Goal: Task Accomplishment & Management: Manage account settings

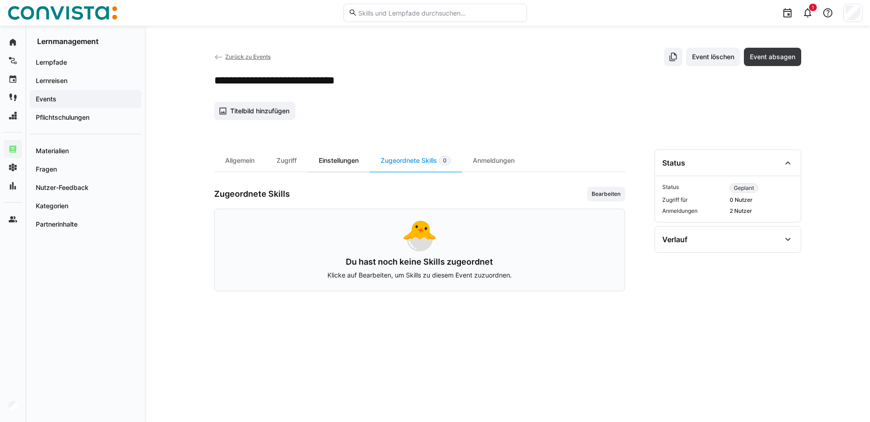
click at [336, 158] on div "Einstellungen" at bounding box center [339, 160] width 62 height 22
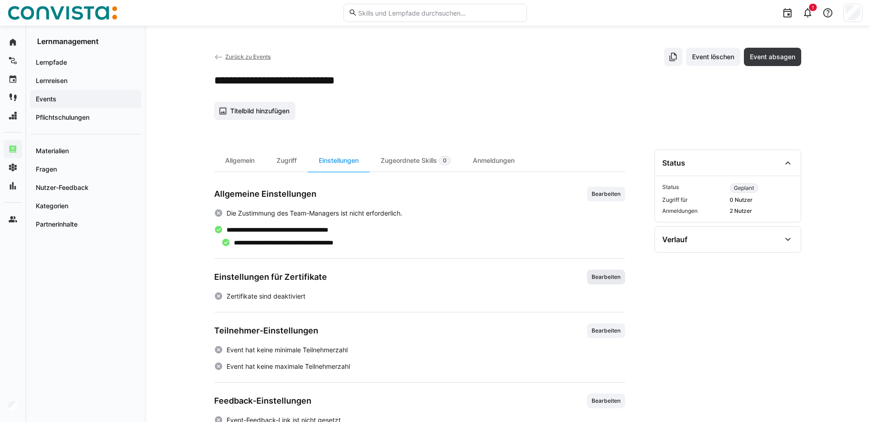
click at [613, 277] on span "Bearbeiten" at bounding box center [606, 276] width 31 height 7
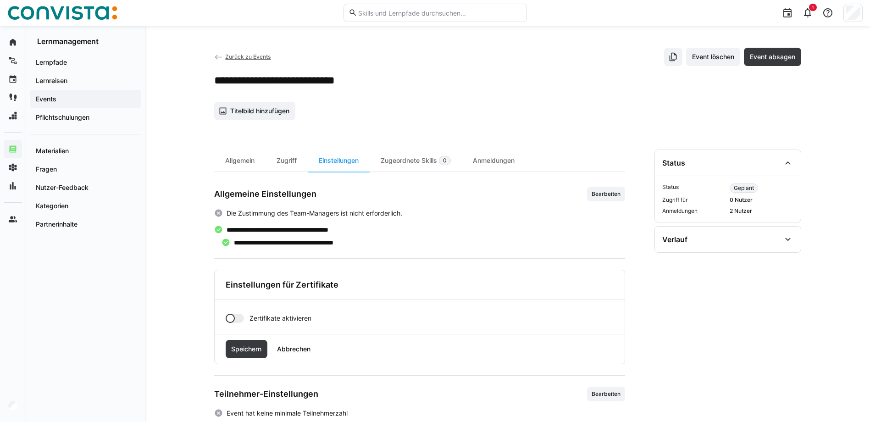
click at [236, 320] on div at bounding box center [235, 318] width 18 height 9
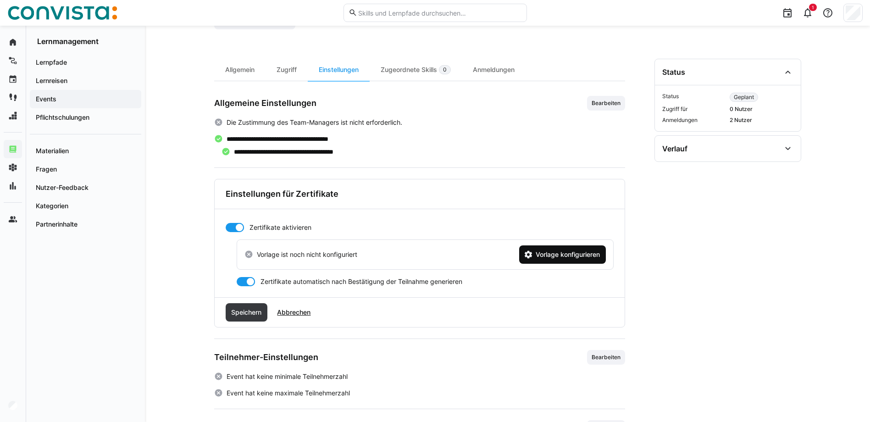
scroll to position [92, 0]
click at [544, 254] on span "Vorlage konfigurieren" at bounding box center [567, 253] width 67 height 9
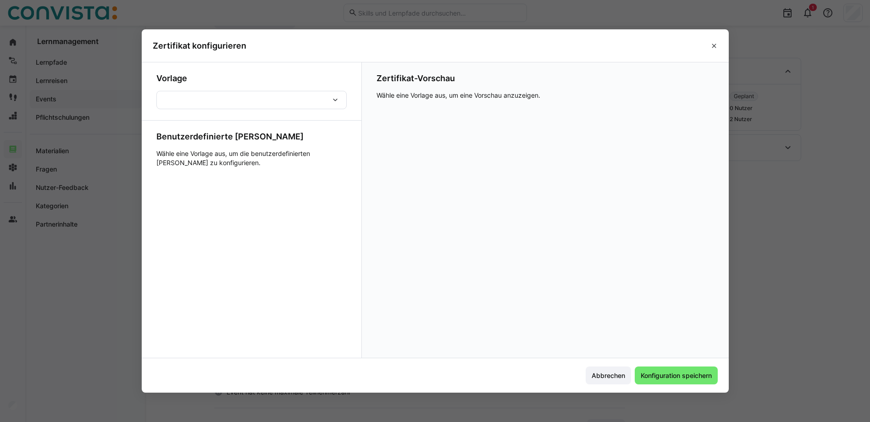
click at [258, 149] on p "Wähle eine Vorlage aus, um die benutzerdefinierten Felder zu konfigurieren." at bounding box center [251, 158] width 190 height 18
click at [315, 98] on div at bounding box center [251, 100] width 190 height 18
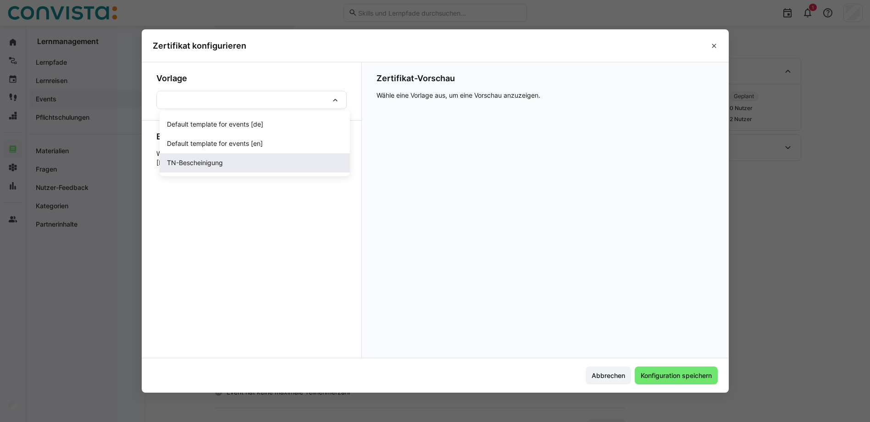
click at [231, 163] on div "TN-Bescheinigung" at bounding box center [255, 162] width 176 height 9
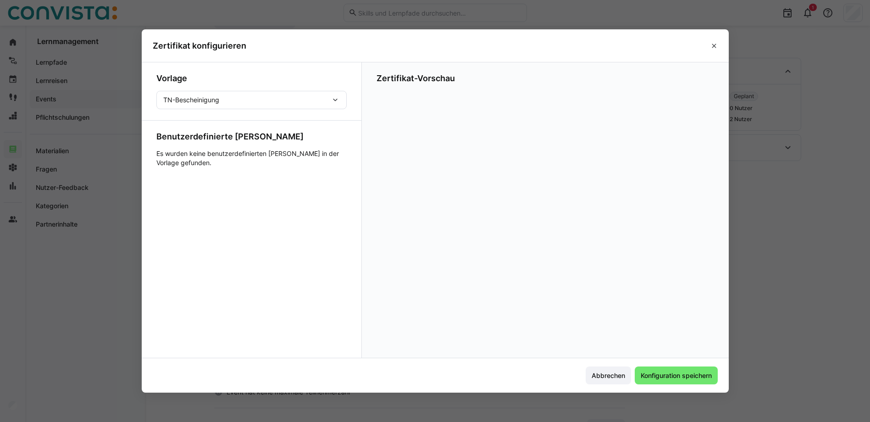
click at [338, 103] on eds-icon at bounding box center [335, 99] width 9 height 9
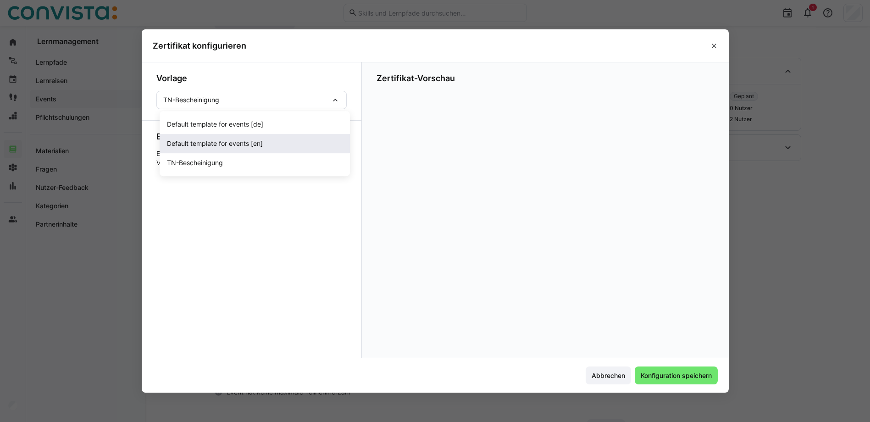
click at [231, 146] on span "Default template for events [en]" at bounding box center [215, 143] width 96 height 9
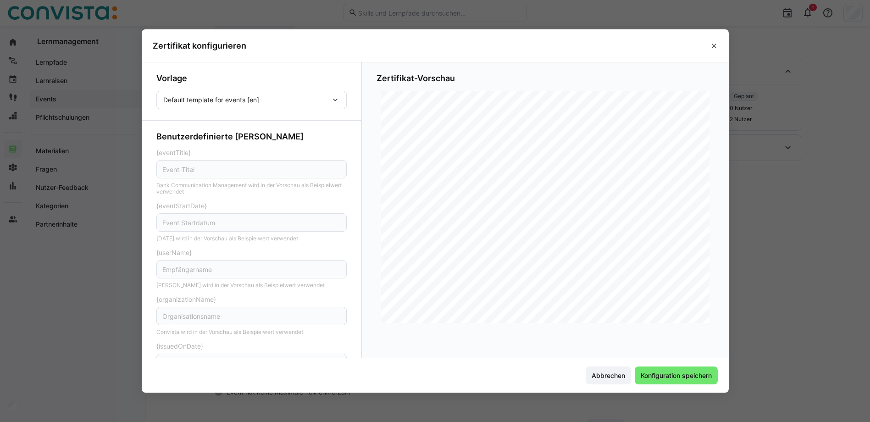
click at [322, 102] on div "Default template for events [en]" at bounding box center [246, 100] width 167 height 8
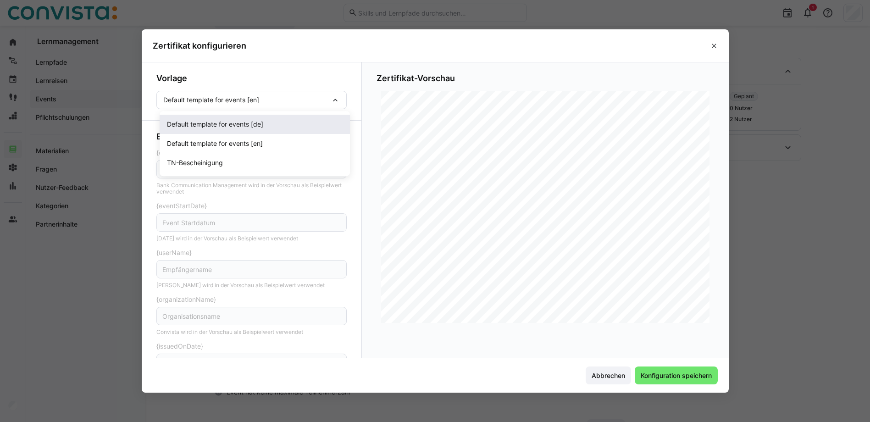
click at [237, 126] on span "Default template for events [de]" at bounding box center [215, 124] width 96 height 9
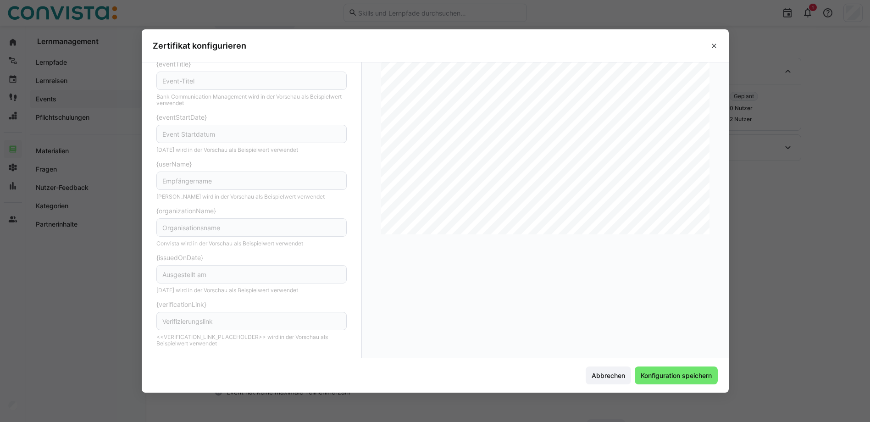
scroll to position [0, 0]
click at [245, 100] on span "Default template for events [de]" at bounding box center [211, 99] width 96 height 9
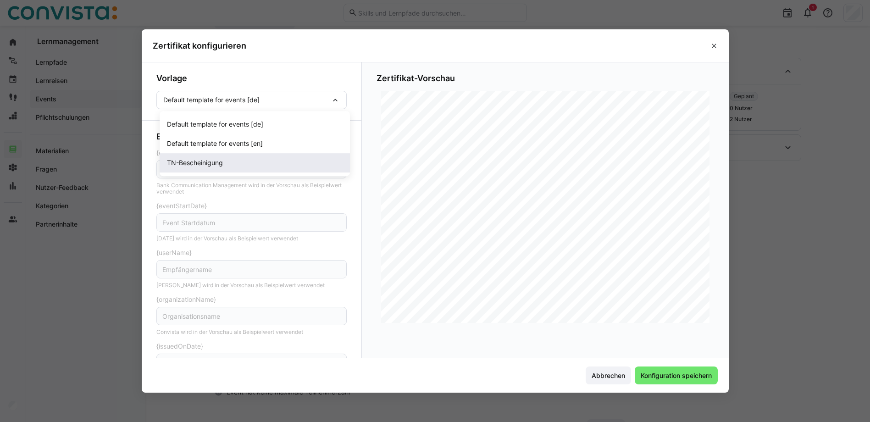
click at [218, 165] on span "TN-Bescheinigung" at bounding box center [195, 162] width 56 height 9
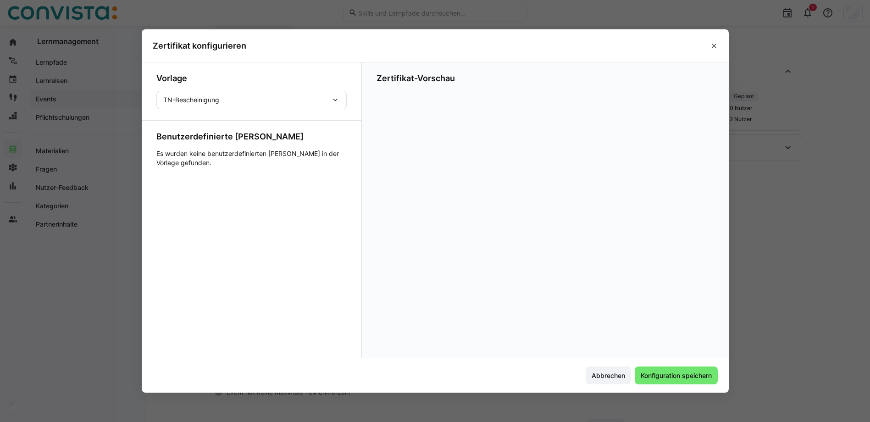
click at [259, 99] on div "TN-Bescheinigung" at bounding box center [246, 100] width 167 height 8
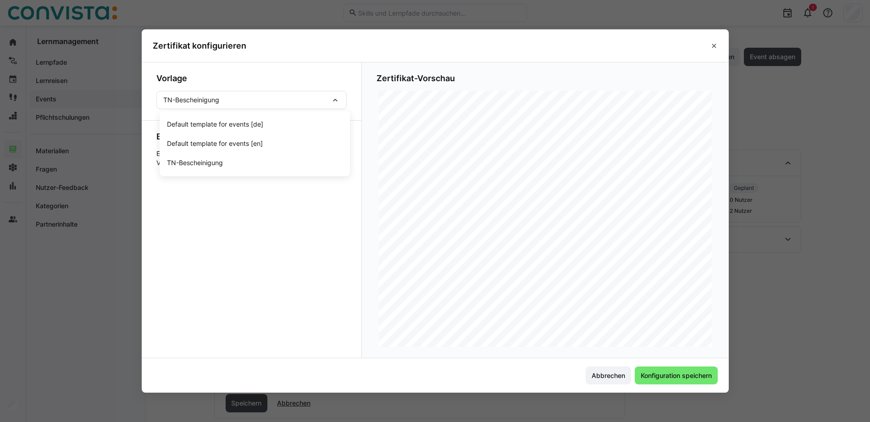
drag, startPoint x: 246, startPoint y: 232, endPoint x: 248, endPoint y: 215, distance: 17.5
click at [247, 222] on app-certificate-template-config-dialog-form "Vorlage TN-Bescheinigung Default template for events [de] Default template for …" at bounding box center [252, 209] width 220 height 295
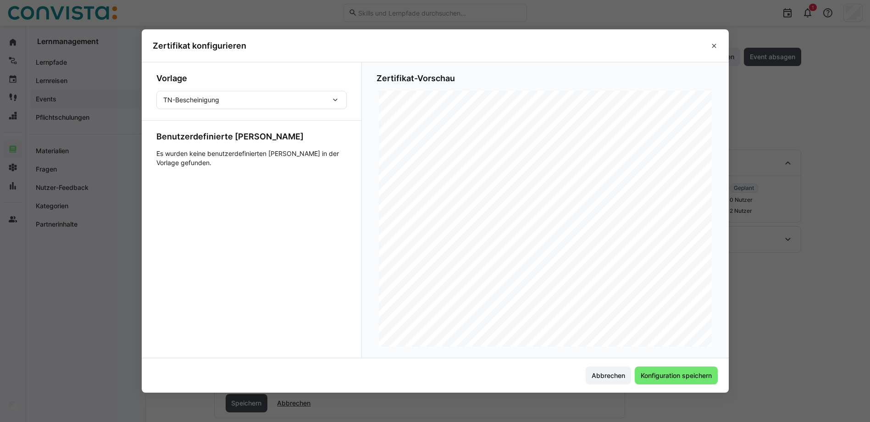
click at [249, 100] on div "TN-Bescheinigung" at bounding box center [246, 100] width 167 height 8
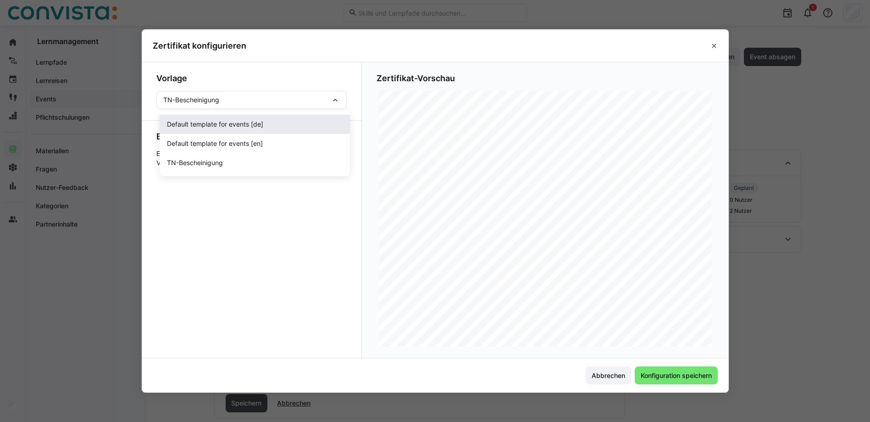
click at [230, 129] on span "Default template for events [de]" at bounding box center [215, 124] width 96 height 9
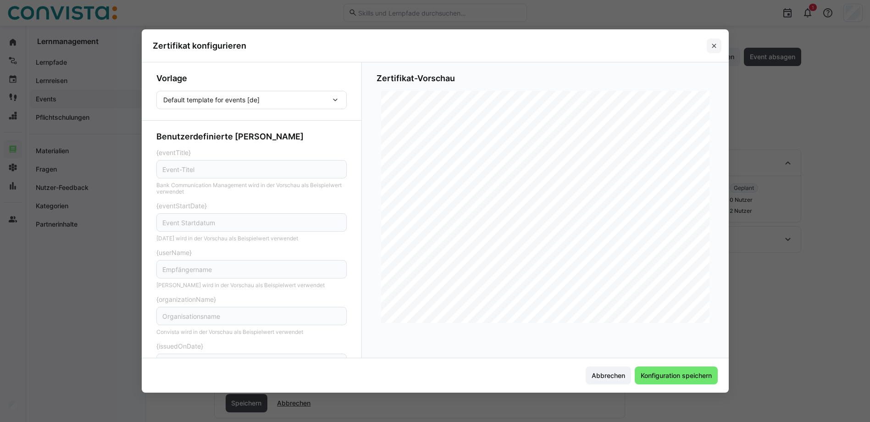
click at [718, 43] on eds-icon at bounding box center [713, 45] width 7 height 7
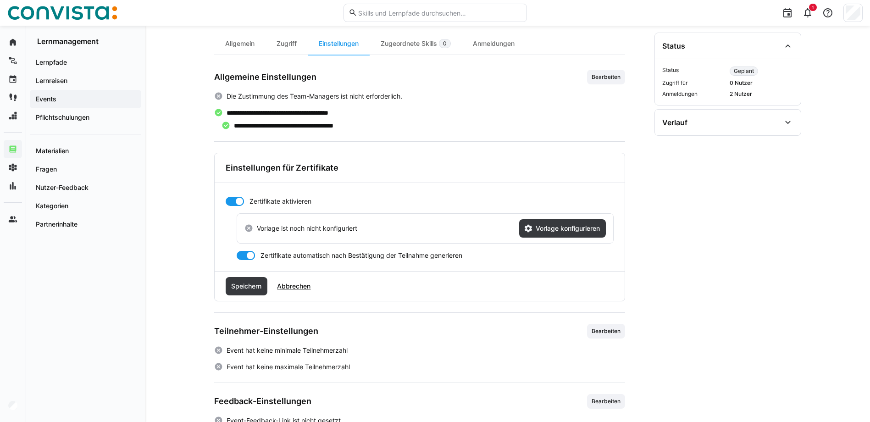
scroll to position [142, 0]
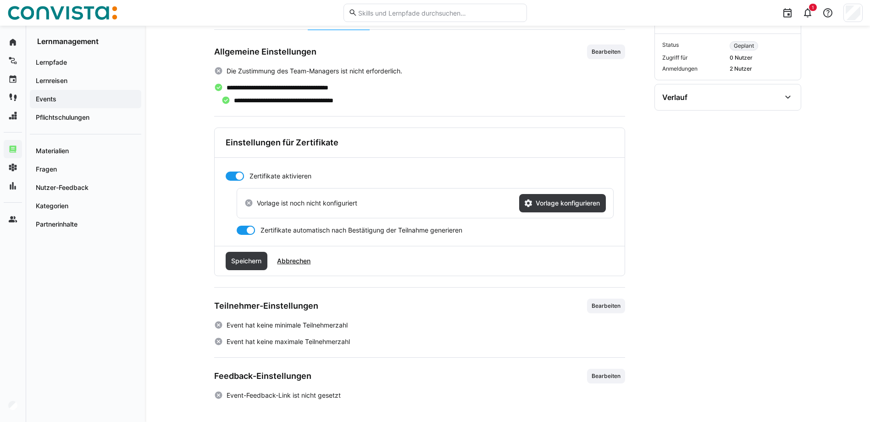
click at [233, 180] on div at bounding box center [235, 176] width 18 height 9
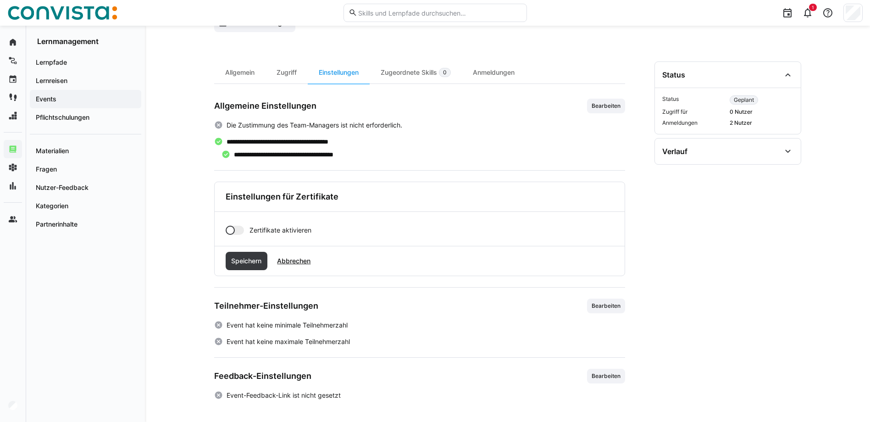
scroll to position [0, 0]
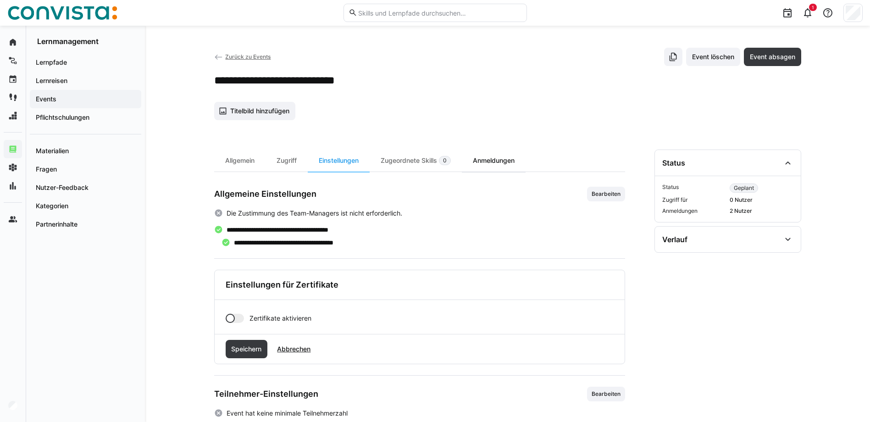
drag, startPoint x: 421, startPoint y: 160, endPoint x: 471, endPoint y: 157, distance: 49.6
click at [421, 160] on div "Zugeordnete Skills 0" at bounding box center [416, 160] width 92 height 22
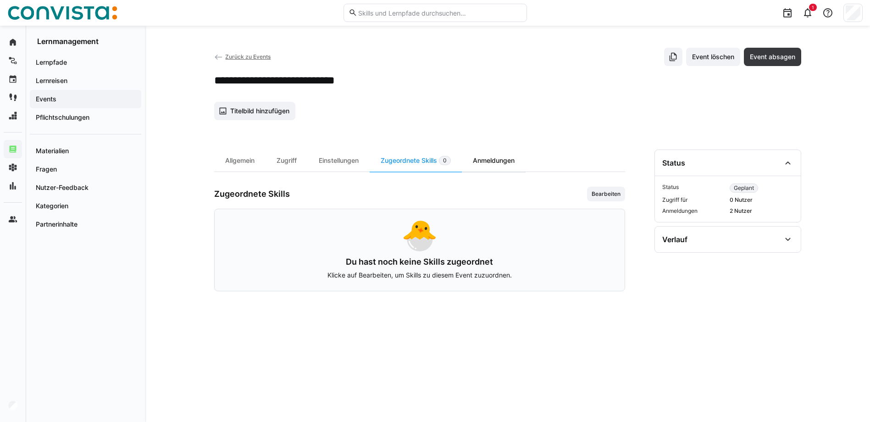
click at [486, 157] on div "Anmeldungen" at bounding box center [494, 160] width 64 height 22
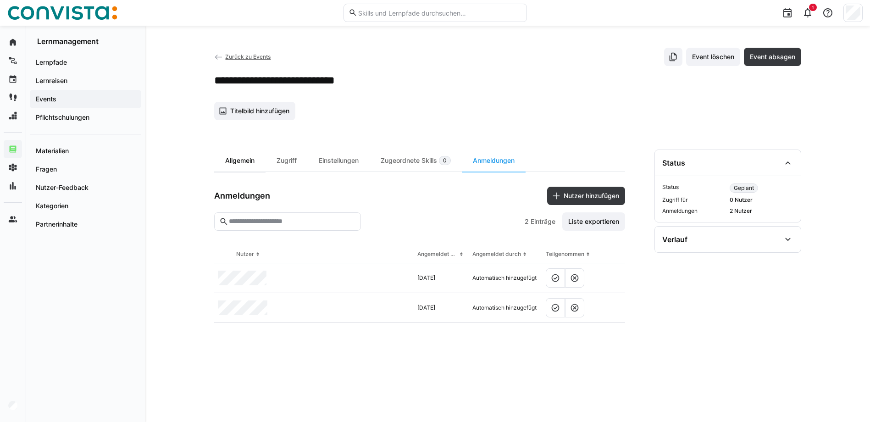
click at [240, 159] on div "Allgemein" at bounding box center [239, 160] width 51 height 22
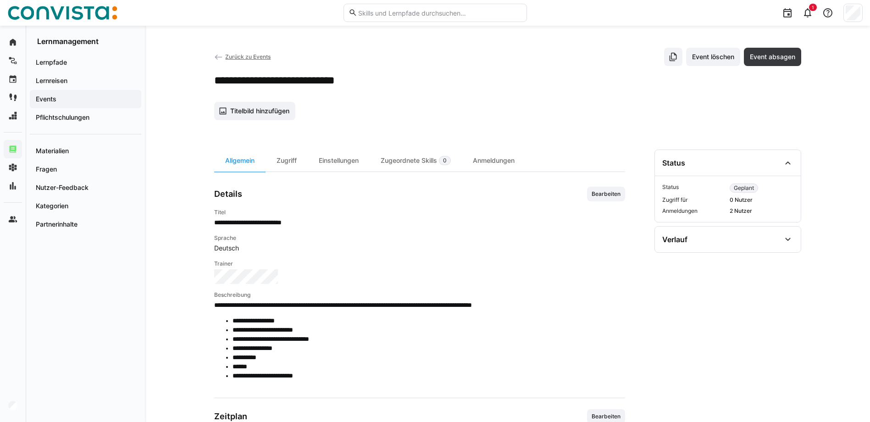
click at [231, 59] on span "Zurück zu Events" at bounding box center [247, 56] width 45 height 7
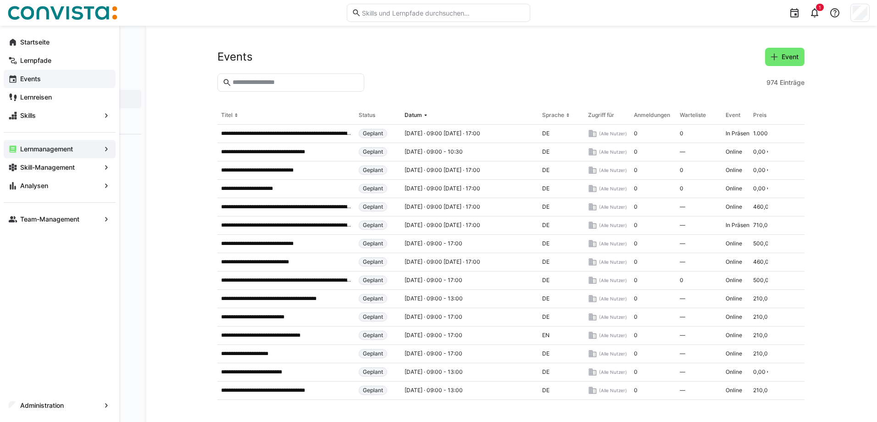
click at [0, 0] on app-navigation-label "Events" at bounding box center [0, 0] width 0 height 0
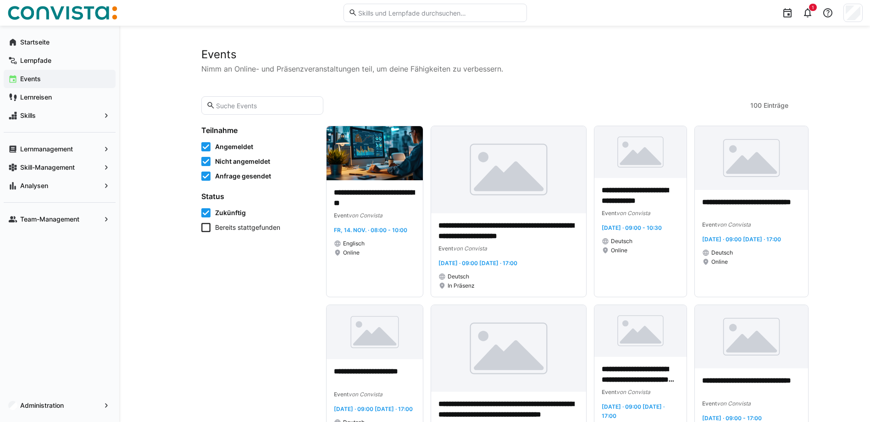
click at [256, 104] on input "text" at bounding box center [266, 105] width 103 height 8
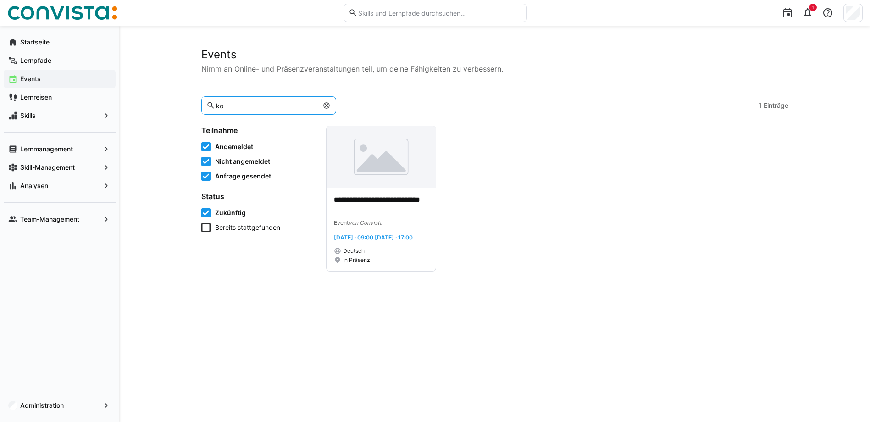
type input "k"
type input "s"
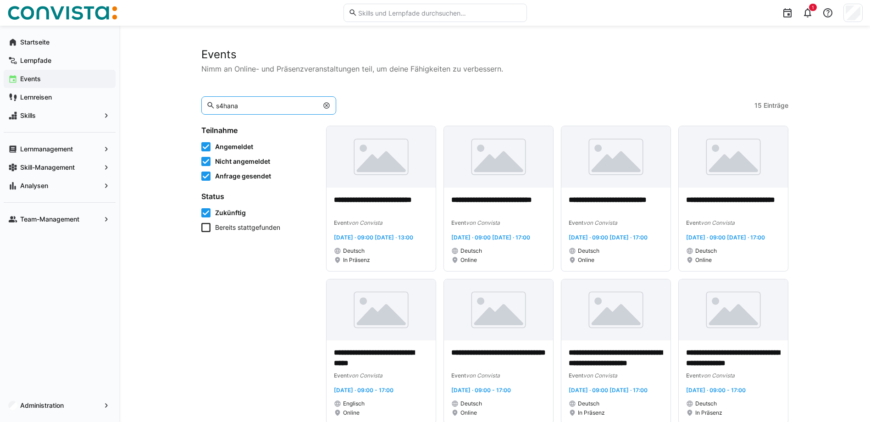
drag, startPoint x: 244, startPoint y: 105, endPoint x: 212, endPoint y: 108, distance: 32.2
click at [212, 108] on eds-input "s4hana" at bounding box center [268, 105] width 135 height 18
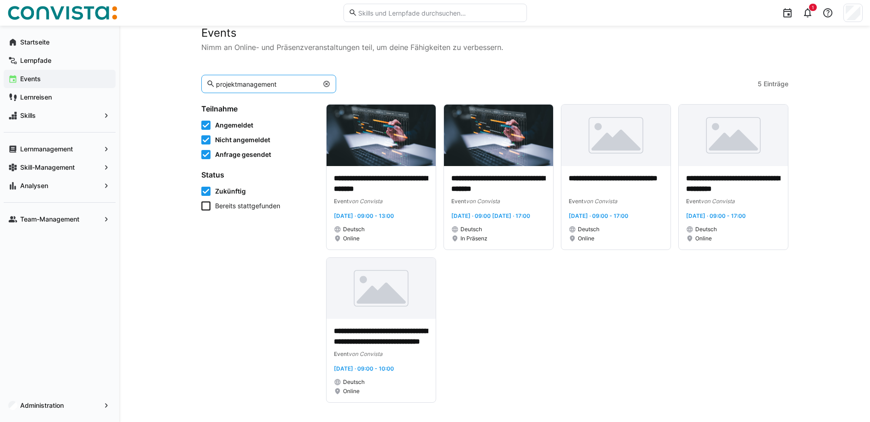
scroll to position [33, 0]
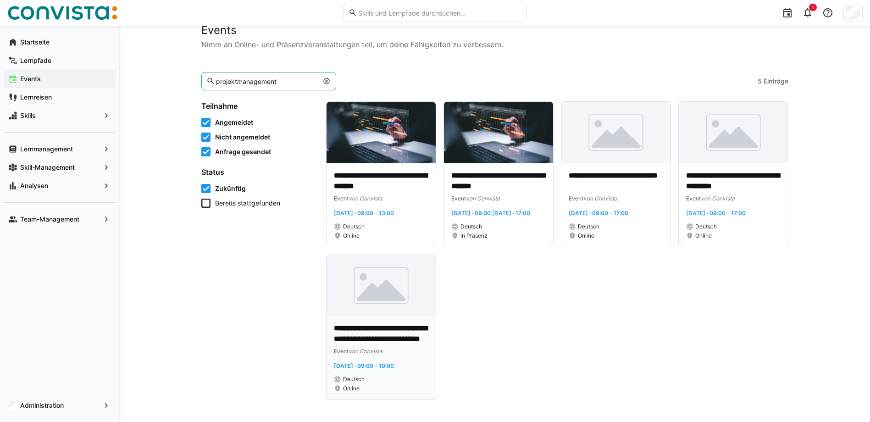
type input "projektmanagement"
click at [383, 310] on img at bounding box center [380, 285] width 109 height 61
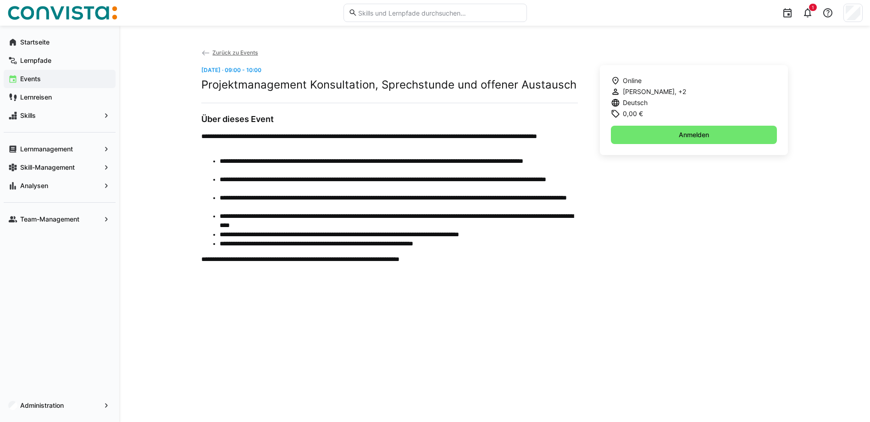
click at [237, 50] on span "Zurück zu Events" at bounding box center [234, 52] width 45 height 7
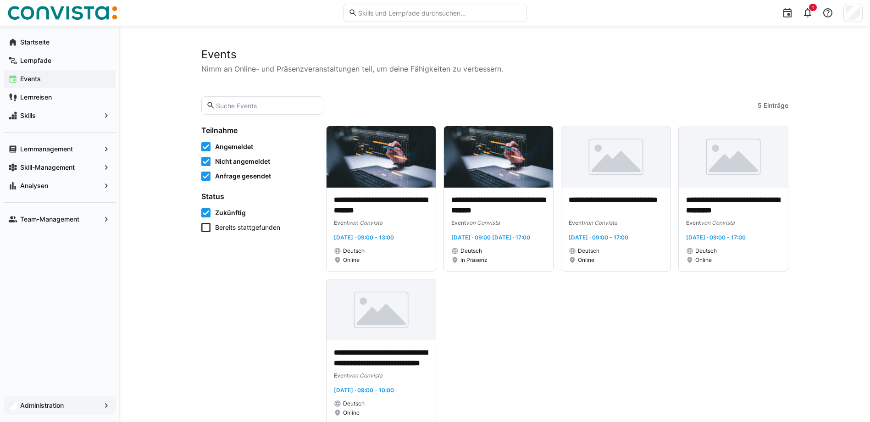
click at [58, 413] on div "Administration" at bounding box center [60, 405] width 112 height 18
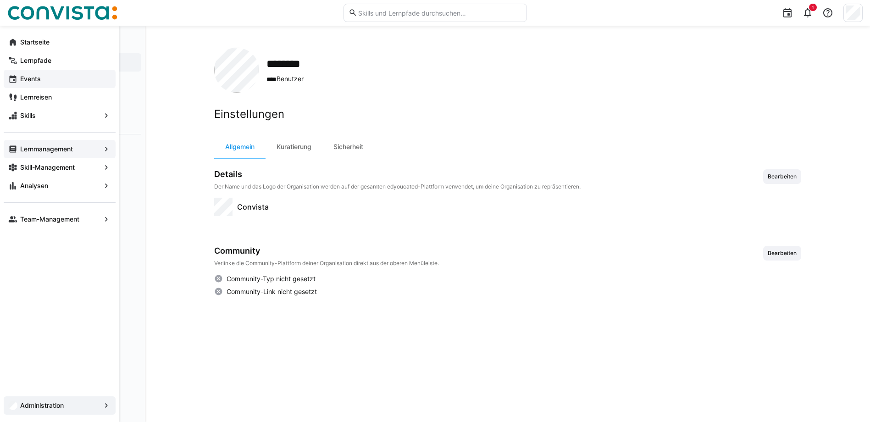
click at [28, 143] on div "Lernmanagement" at bounding box center [60, 149] width 112 height 18
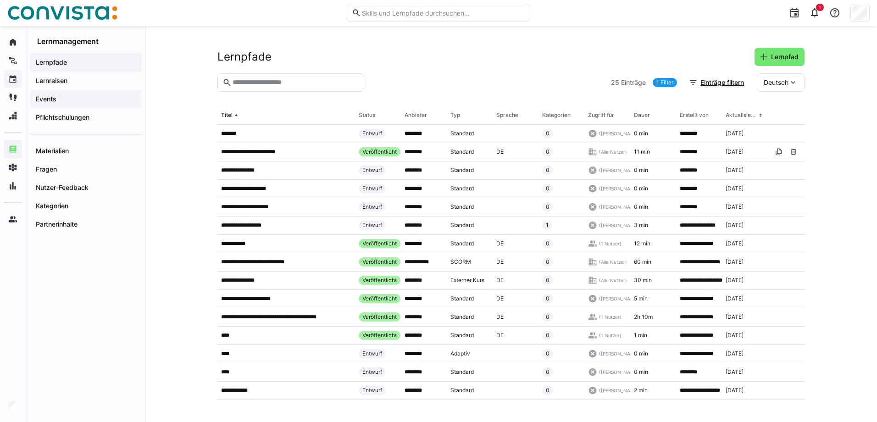
click at [58, 103] on span "Events" at bounding box center [85, 98] width 102 height 9
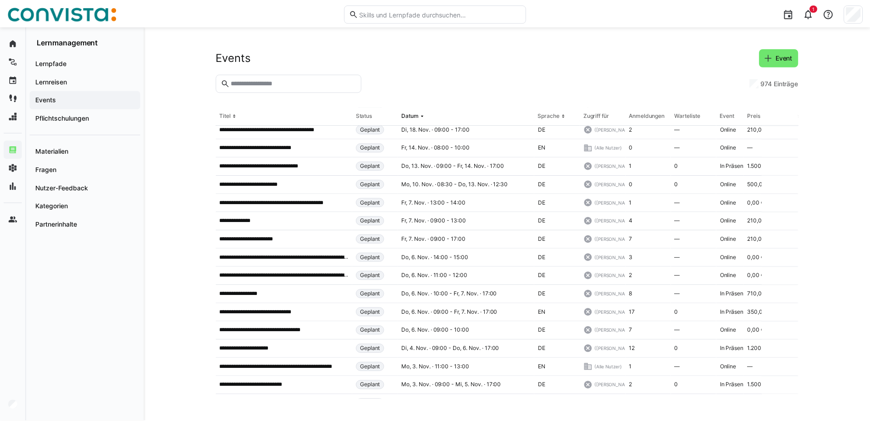
scroll to position [3398, 0]
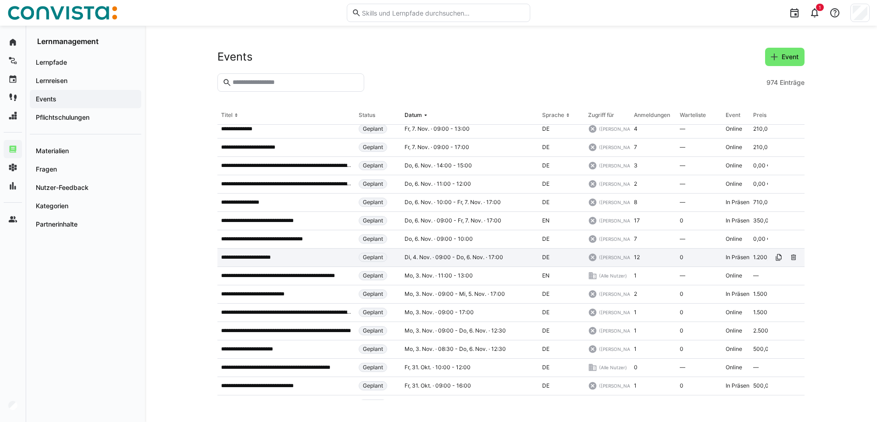
click at [269, 254] on p "**********" at bounding box center [252, 257] width 62 height 7
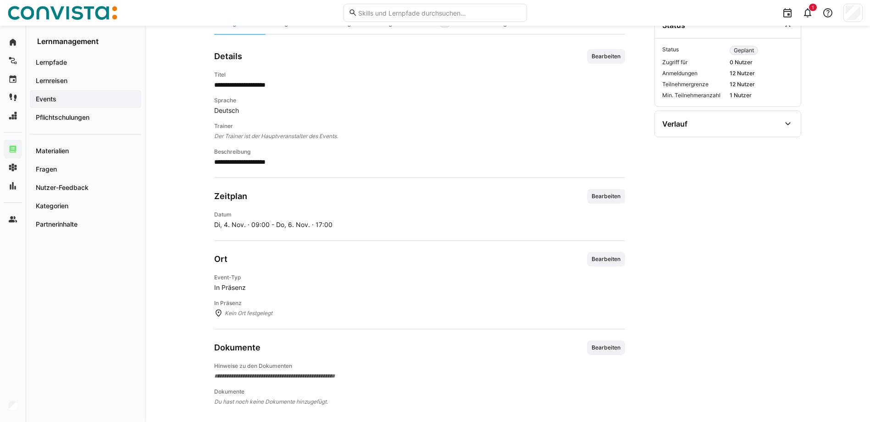
scroll to position [144, 0]
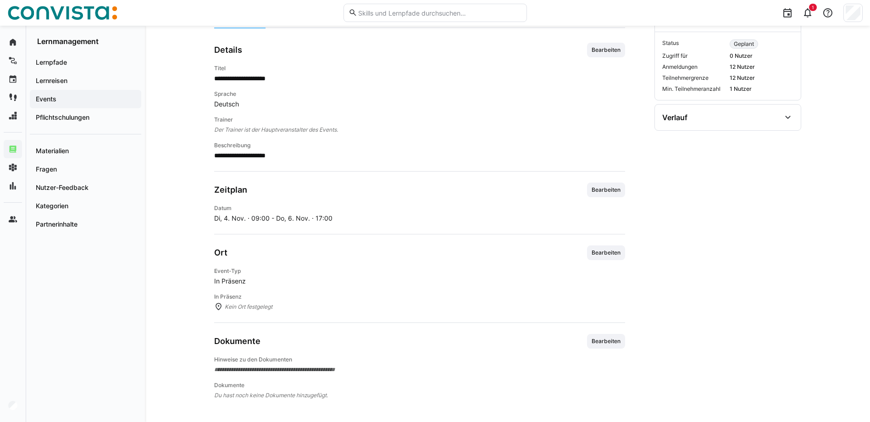
click at [264, 310] on span "Kein Ort festgelegt" at bounding box center [425, 306] width 400 height 9
click at [264, 304] on span "Kein Ort festgelegt" at bounding box center [425, 306] width 400 height 9
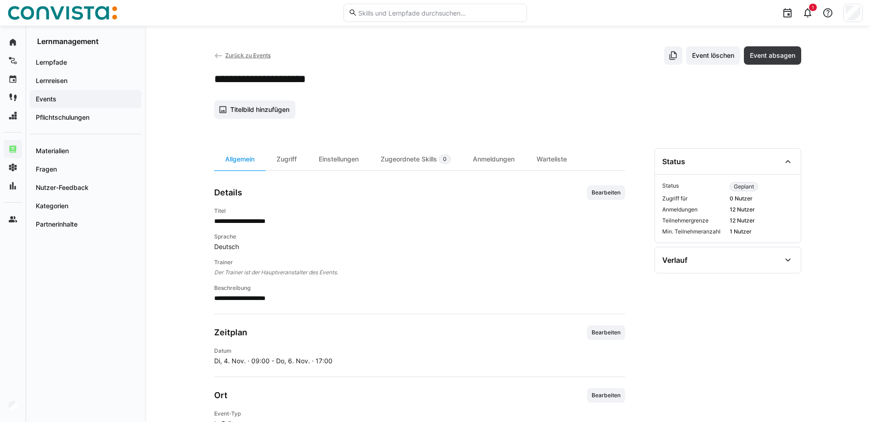
scroll to position [0, 0]
click at [293, 156] on div "Zugriff" at bounding box center [287, 160] width 42 height 22
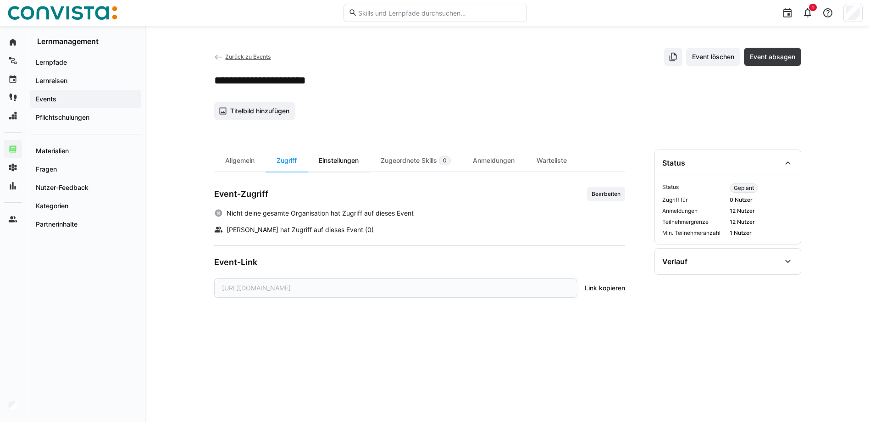
click at [335, 161] on div "Einstellungen" at bounding box center [339, 160] width 62 height 22
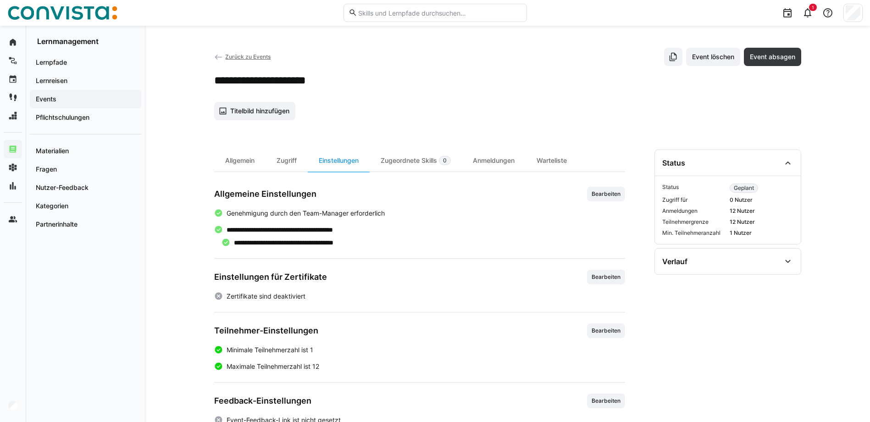
scroll to position [25, 0]
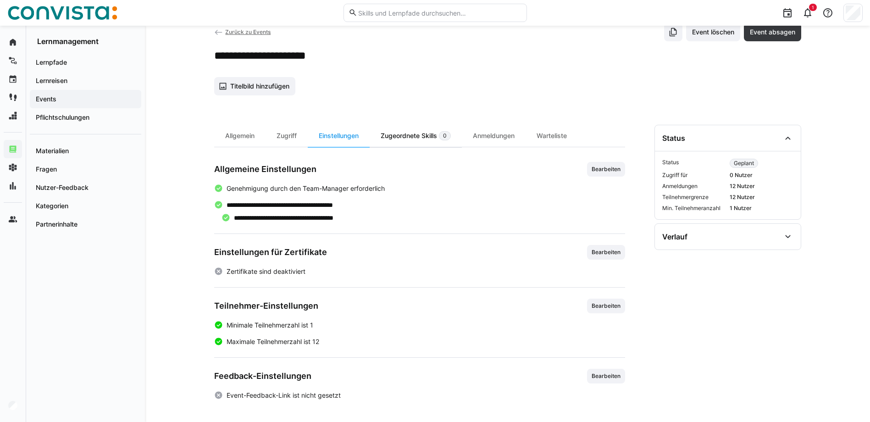
click at [400, 134] on div "Zugeordnete Skills 0" at bounding box center [416, 136] width 92 height 22
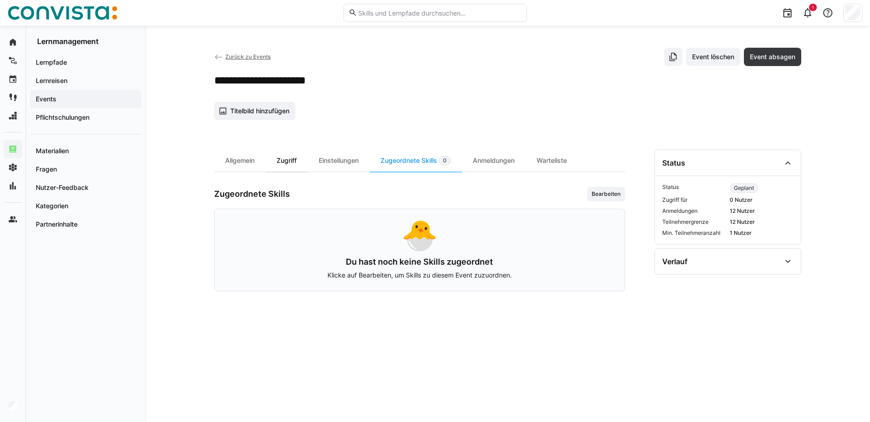
click at [288, 160] on div "Zugriff" at bounding box center [287, 160] width 42 height 22
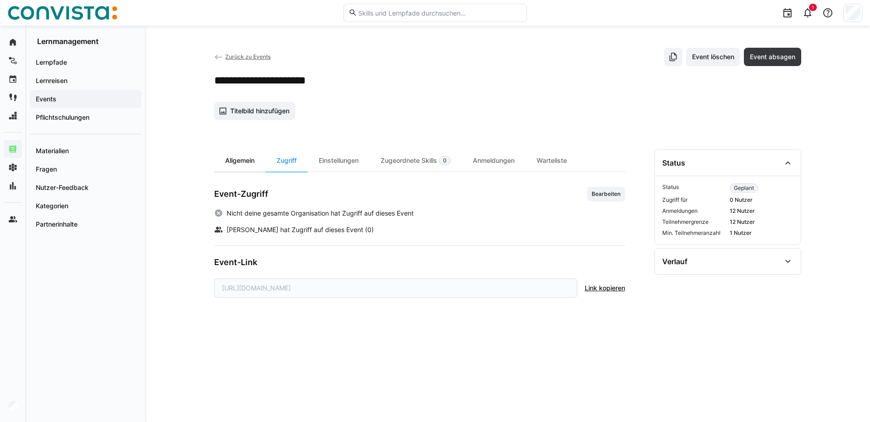
click at [239, 165] on div "Allgemein" at bounding box center [239, 160] width 51 height 22
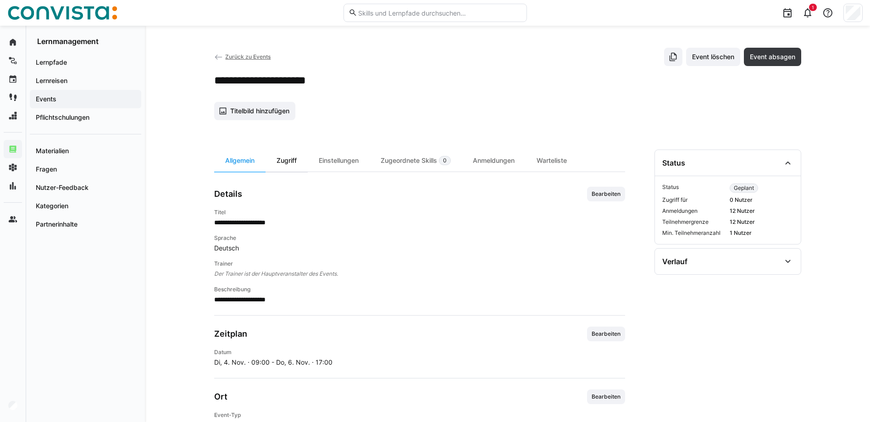
click at [293, 157] on div "Zugriff" at bounding box center [287, 160] width 42 height 22
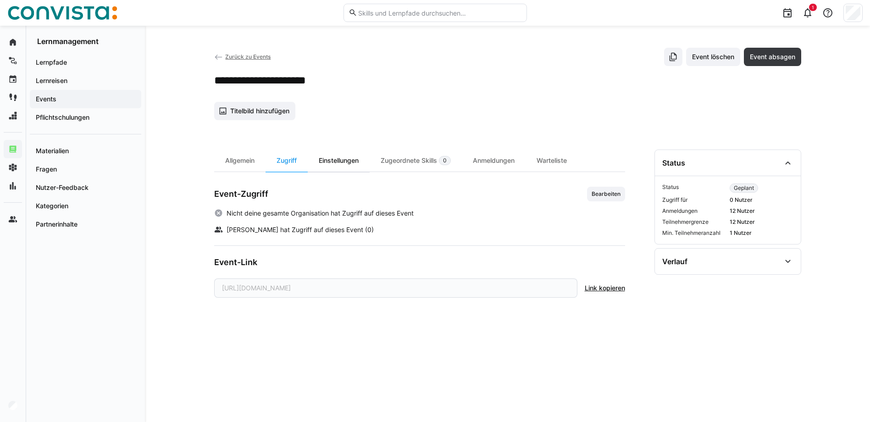
click at [344, 162] on div "Einstellungen" at bounding box center [339, 160] width 62 height 22
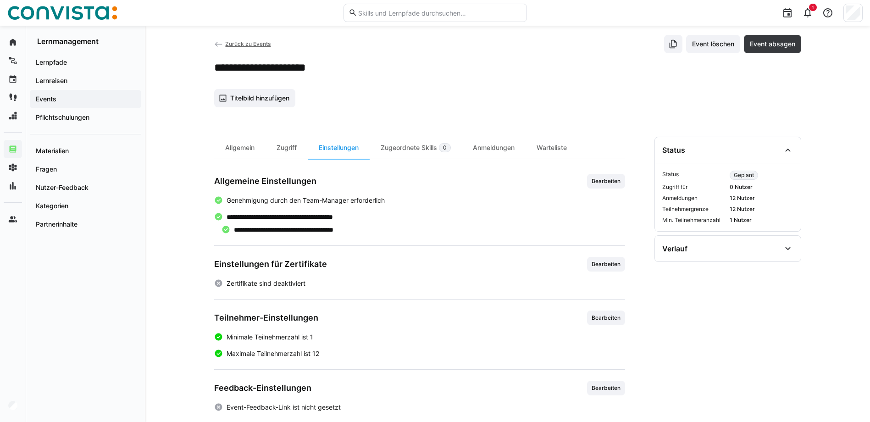
scroll to position [25, 0]
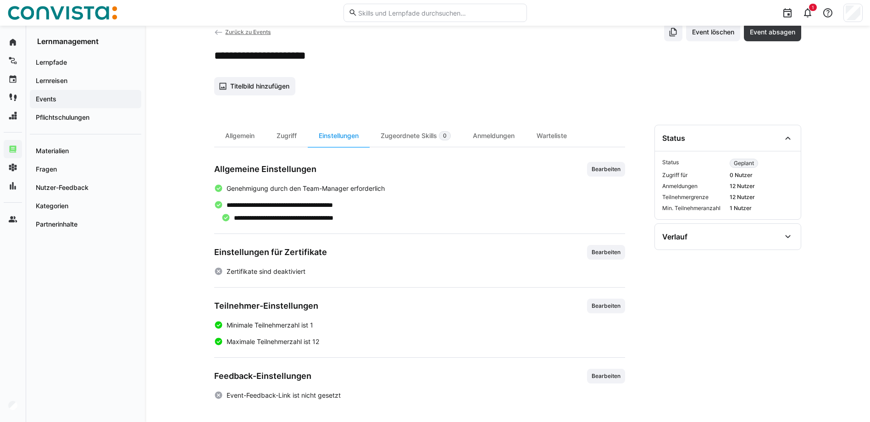
click at [229, 33] on span "Zurück zu Events" at bounding box center [247, 31] width 45 height 7
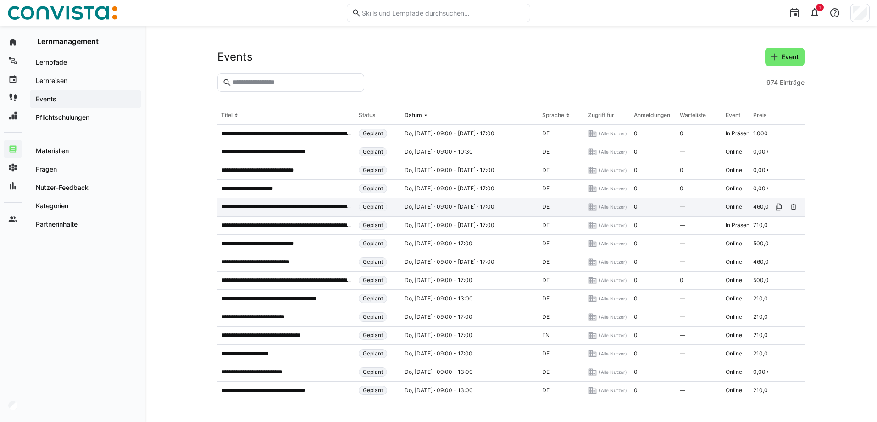
click at [271, 212] on div "**********" at bounding box center [286, 207] width 138 height 18
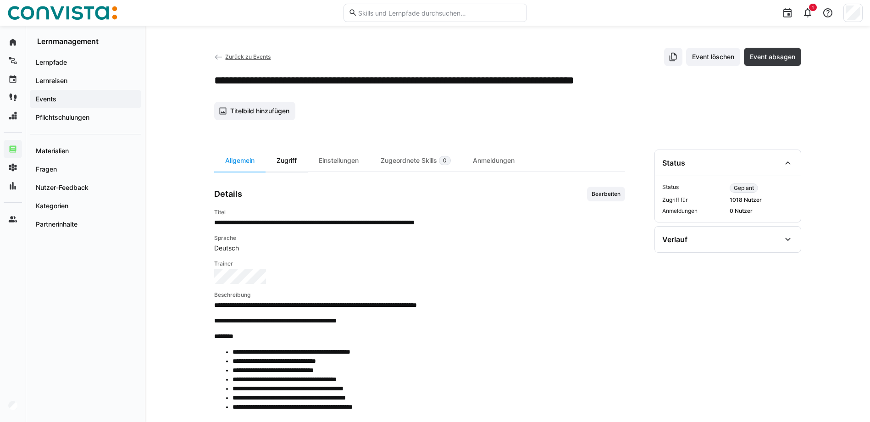
click at [281, 164] on div "Zugriff" at bounding box center [287, 160] width 42 height 22
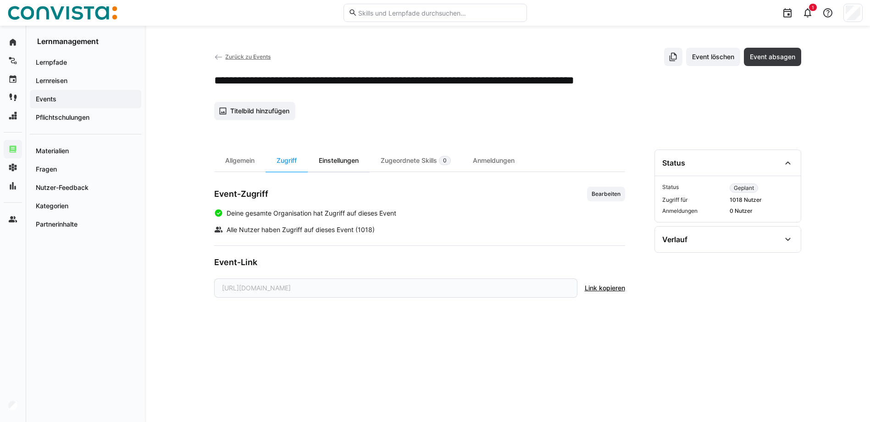
click at [355, 165] on div "Einstellungen" at bounding box center [339, 160] width 62 height 22
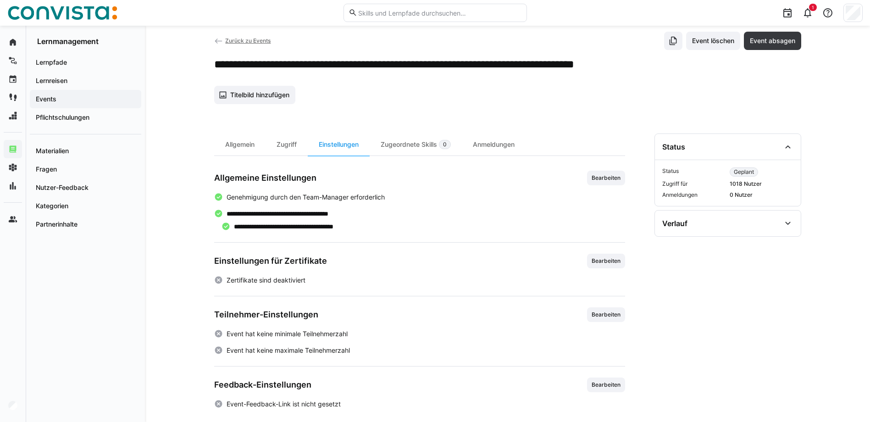
scroll to position [25, 0]
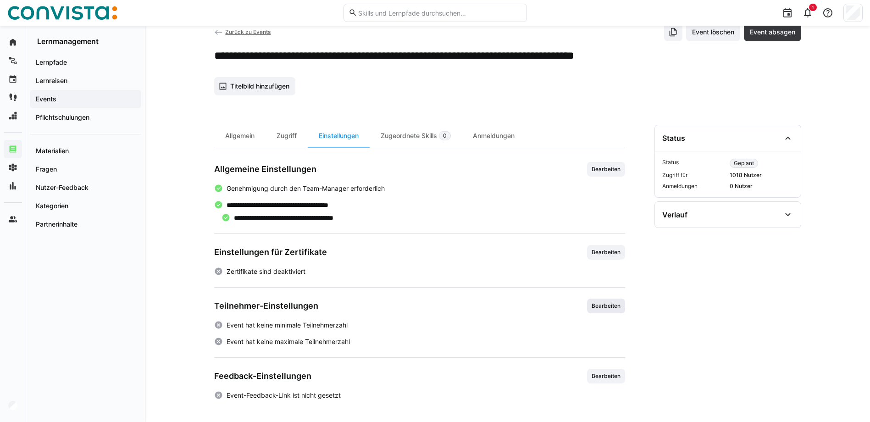
click at [605, 306] on span "Bearbeiten" at bounding box center [606, 305] width 31 height 7
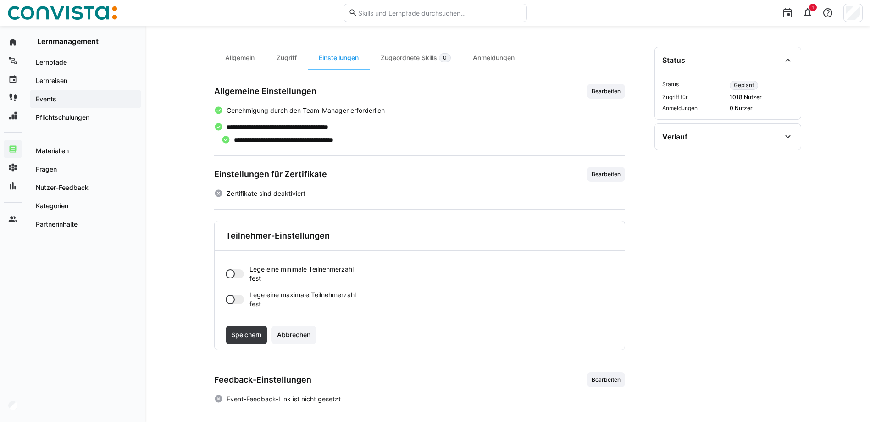
scroll to position [106, 0]
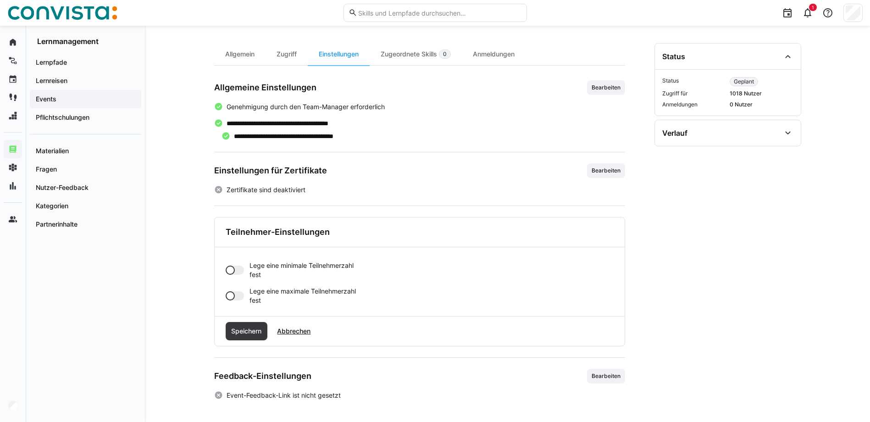
click at [237, 296] on div at bounding box center [235, 295] width 18 height 9
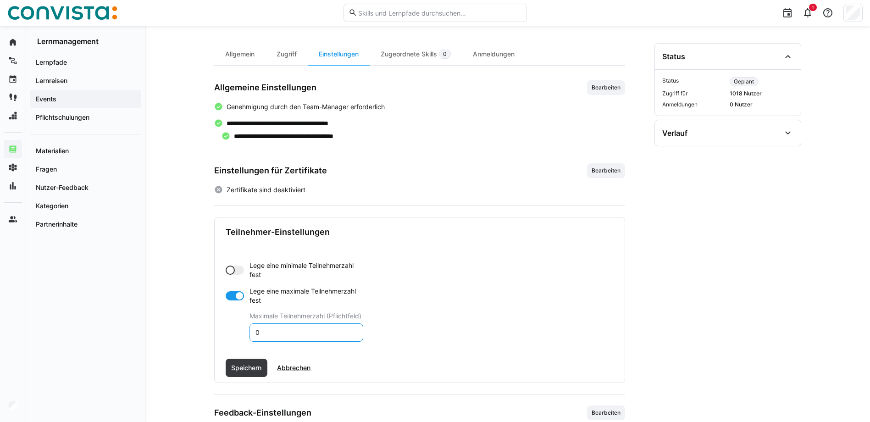
click at [273, 332] on input "0" at bounding box center [307, 332] width 104 height 8
type input "6"
click at [249, 366] on span "Speichern" at bounding box center [246, 367] width 33 height 9
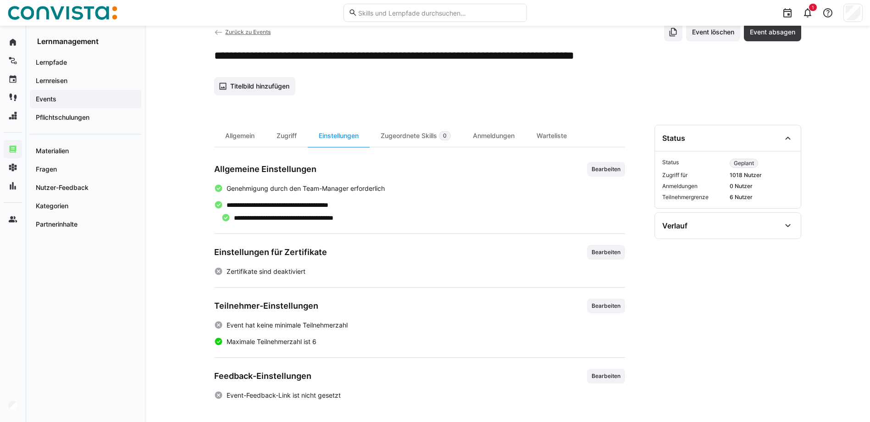
scroll to position [25, 0]
click at [399, 132] on div "Zugeordnete Skills 0" at bounding box center [416, 136] width 92 height 22
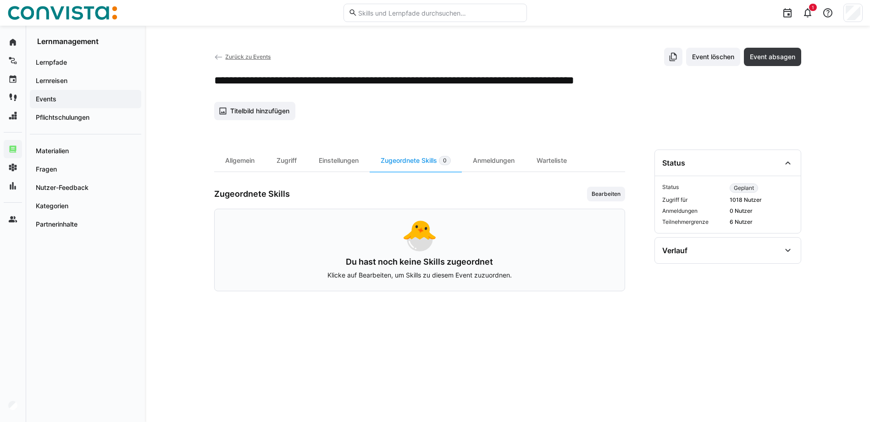
click at [241, 48] on div "Zurück zu Events Event löschen Event absagen" at bounding box center [507, 57] width 587 height 18
click at [240, 55] on span "Zurück zu Events" at bounding box center [247, 56] width 45 height 7
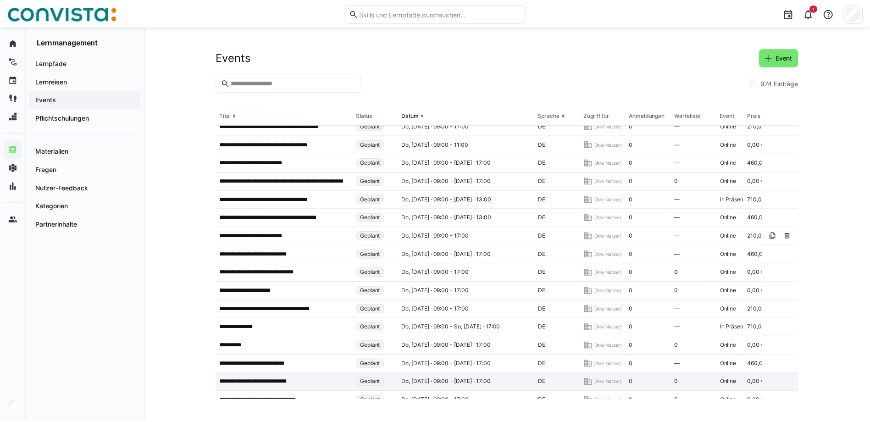
scroll to position [550, 0]
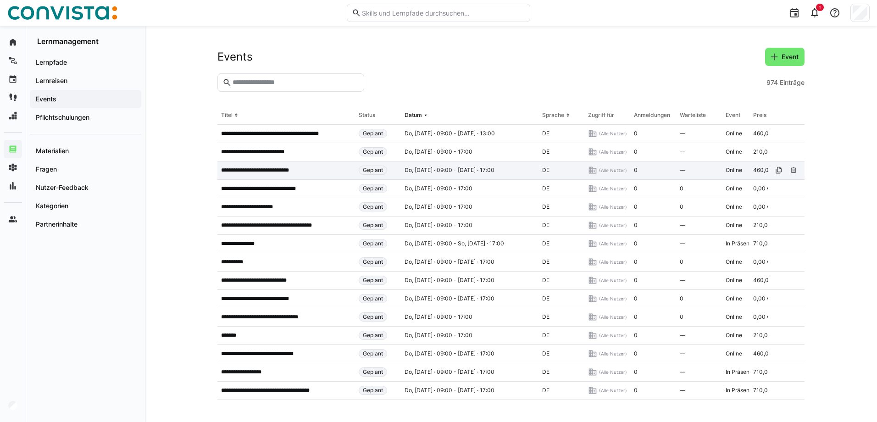
click at [315, 171] on app-table-first-column "**********" at bounding box center [286, 169] width 130 height 7
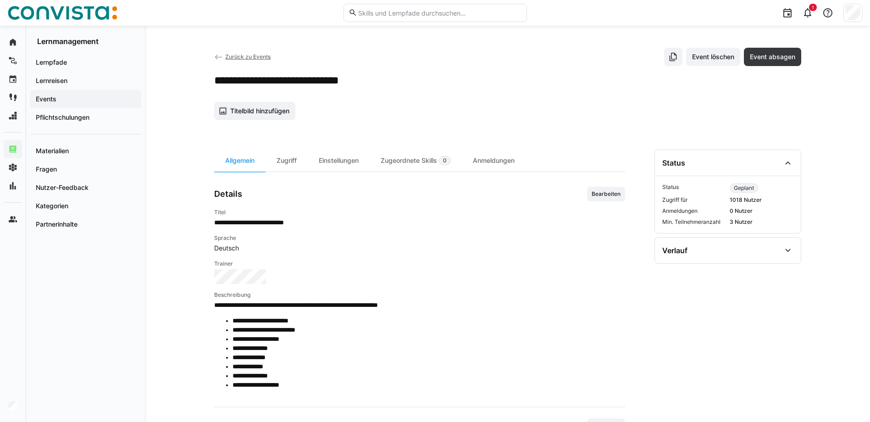
click at [229, 56] on span "Zurück zu Events" at bounding box center [247, 56] width 45 height 7
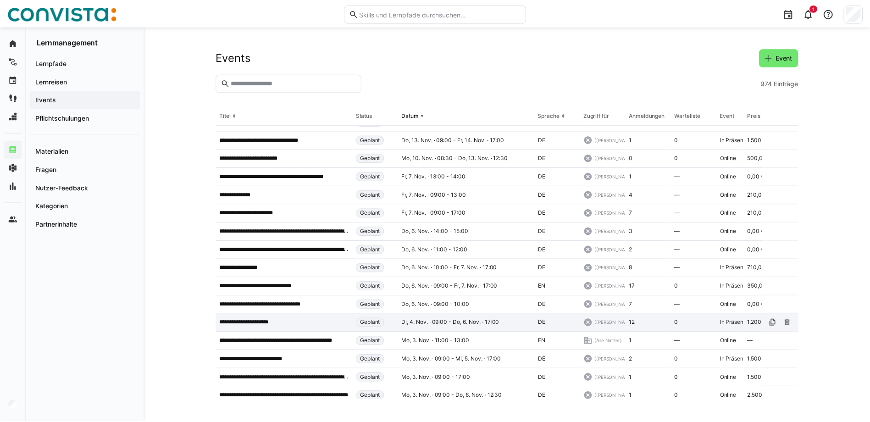
scroll to position [3352, 0]
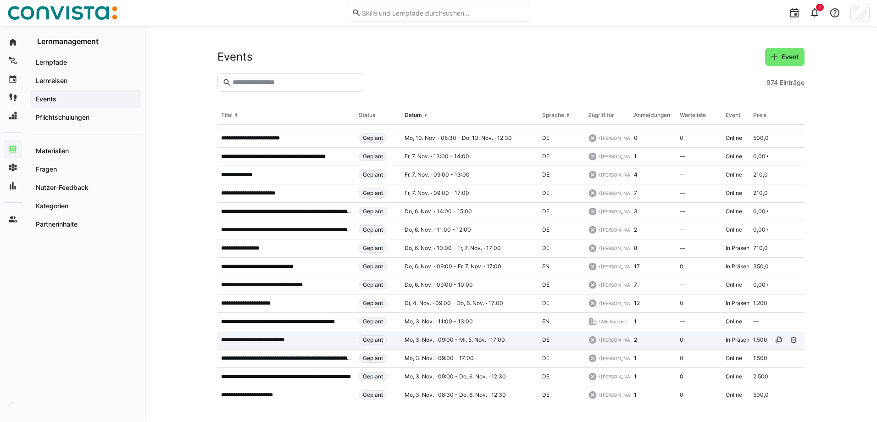
click at [295, 341] on p "**********" at bounding box center [261, 339] width 80 height 7
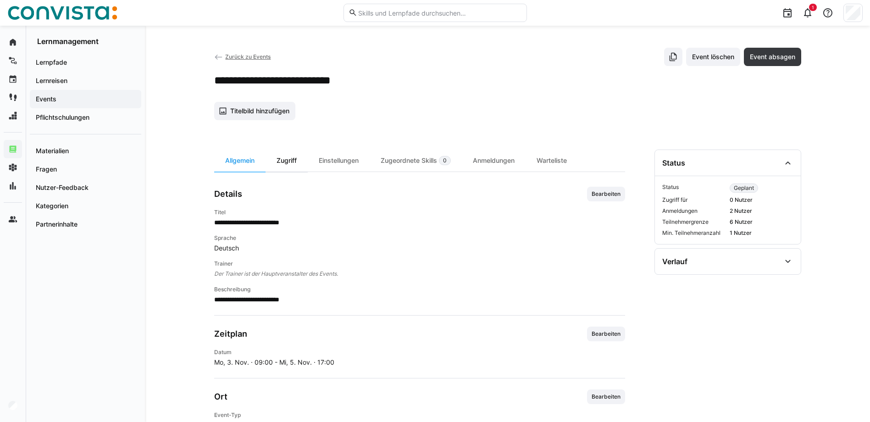
click at [285, 159] on div "Zugriff" at bounding box center [287, 160] width 42 height 22
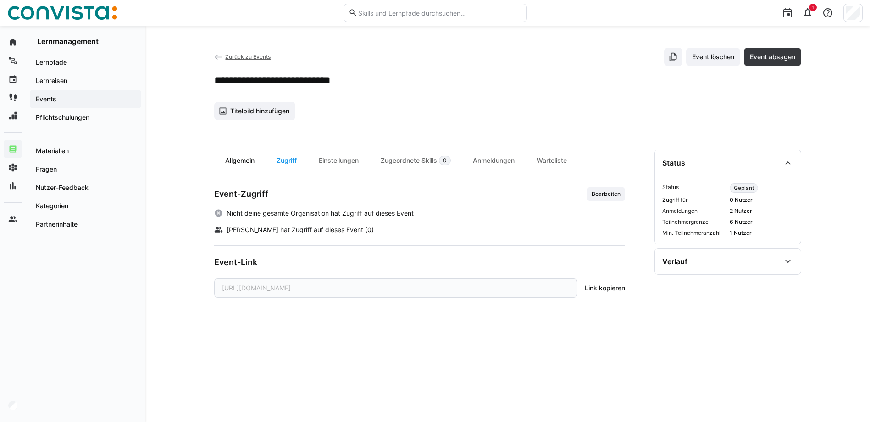
click at [244, 164] on div "Allgemein" at bounding box center [239, 160] width 51 height 22
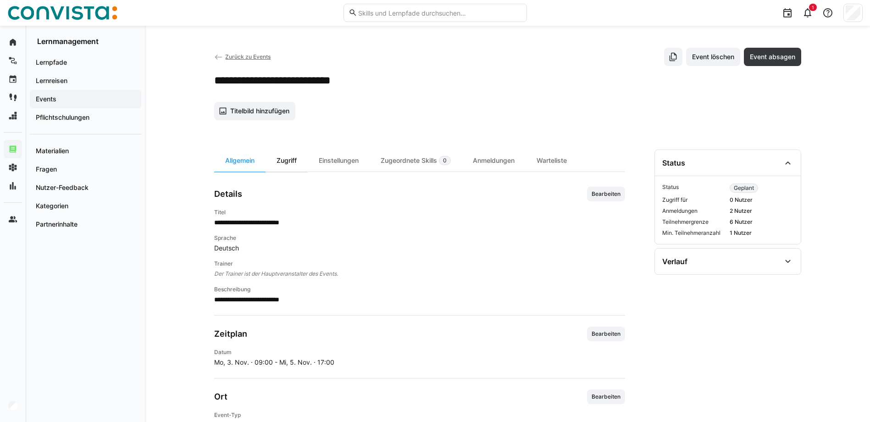
click at [290, 161] on div "Zugriff" at bounding box center [287, 160] width 42 height 22
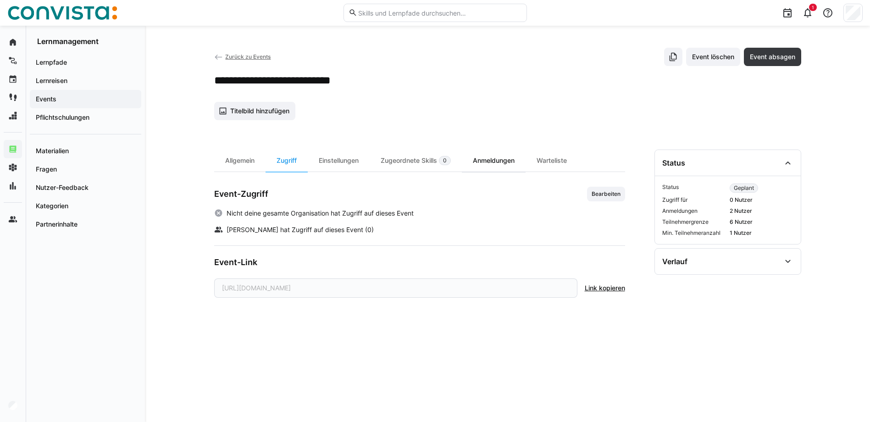
click at [504, 161] on div "Anmeldungen" at bounding box center [494, 160] width 64 height 22
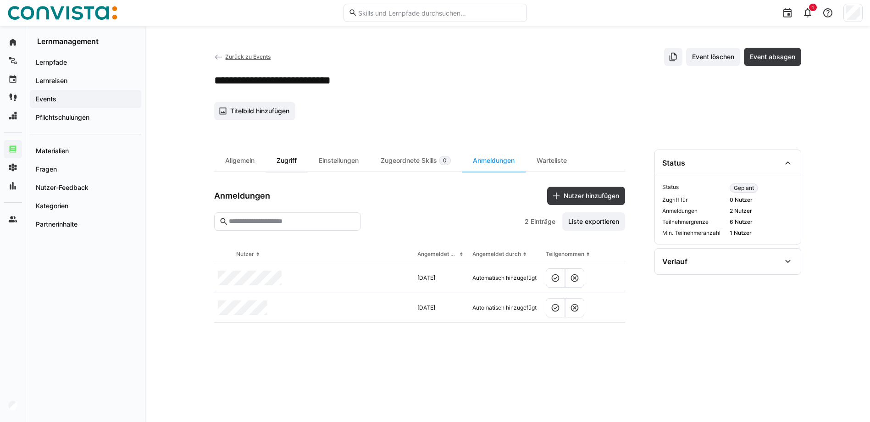
click at [297, 166] on div "Zugriff" at bounding box center [287, 160] width 42 height 22
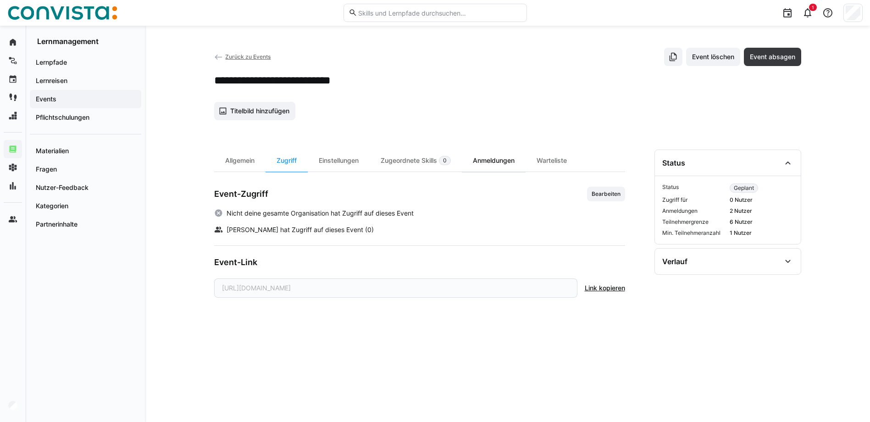
click at [492, 161] on div "Anmeldungen" at bounding box center [494, 160] width 64 height 22
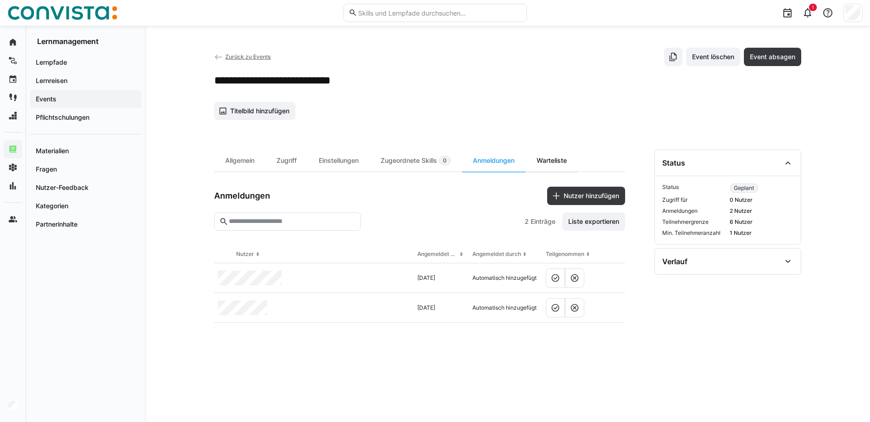
click at [537, 153] on div "Warteliste" at bounding box center [552, 160] width 52 height 22
click at [554, 161] on div "Warteliste" at bounding box center [552, 160] width 52 height 22
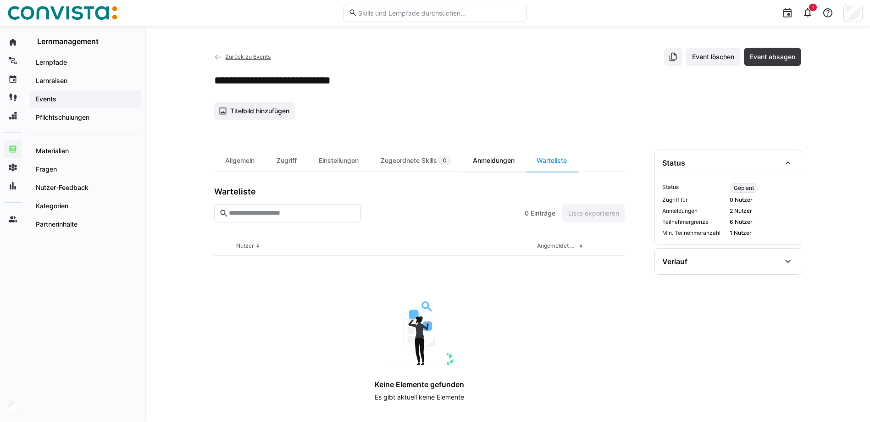
click at [475, 156] on div "Anmeldungen" at bounding box center [494, 160] width 64 height 22
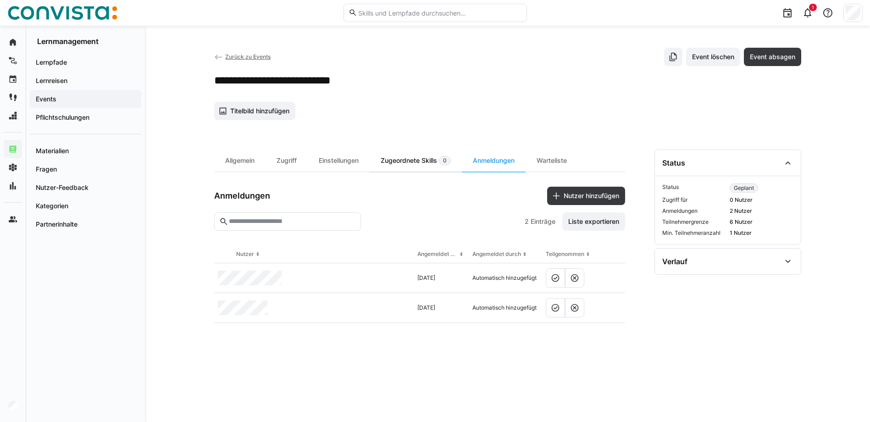
click at [405, 160] on div "Zugeordnete Skills 0" at bounding box center [416, 160] width 92 height 22
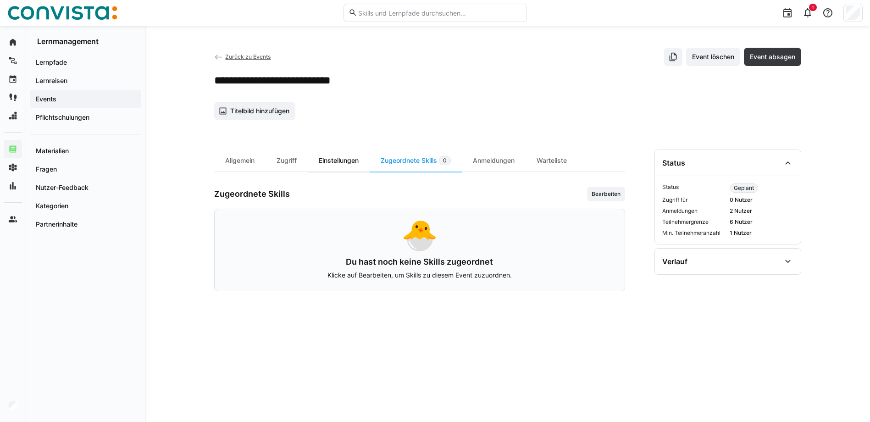
click at [353, 164] on div "Einstellungen" at bounding box center [339, 160] width 62 height 22
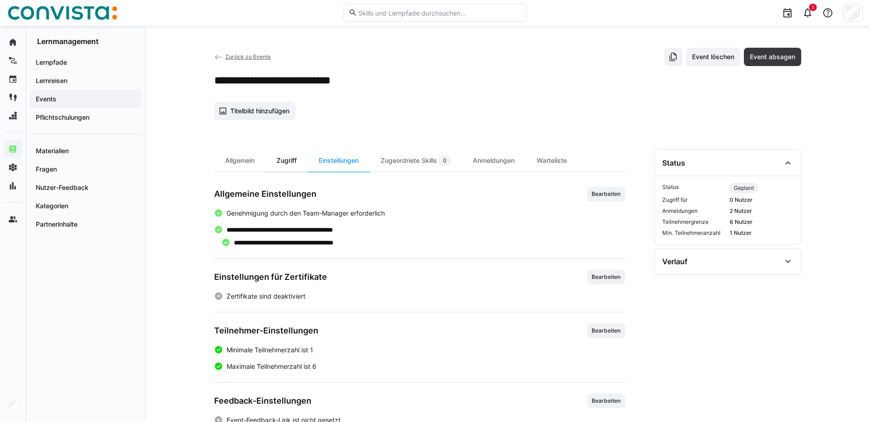
click at [288, 167] on div "Zugriff" at bounding box center [287, 160] width 42 height 22
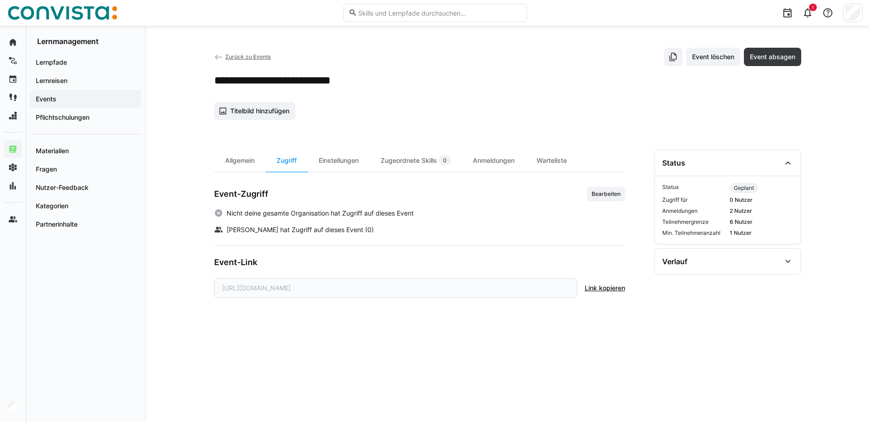
drag, startPoint x: 232, startPoint y: 165, endPoint x: 259, endPoint y: 176, distance: 28.2
click at [232, 165] on div "Allgemein" at bounding box center [239, 160] width 51 height 22
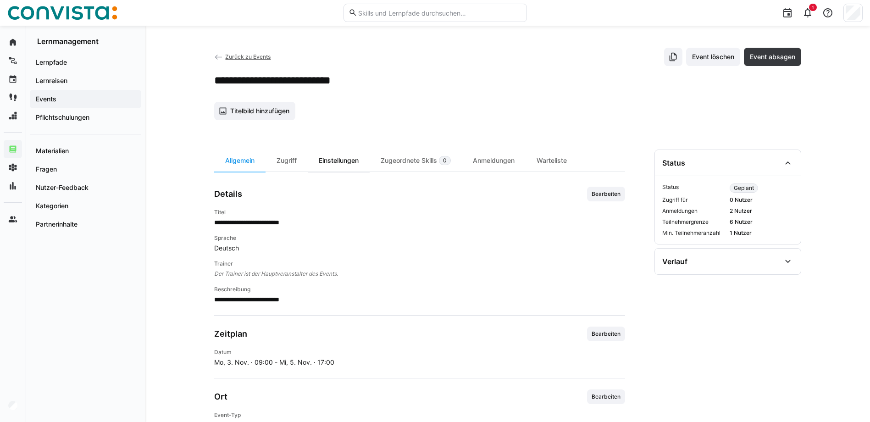
click at [338, 159] on div "Einstellungen" at bounding box center [339, 160] width 62 height 22
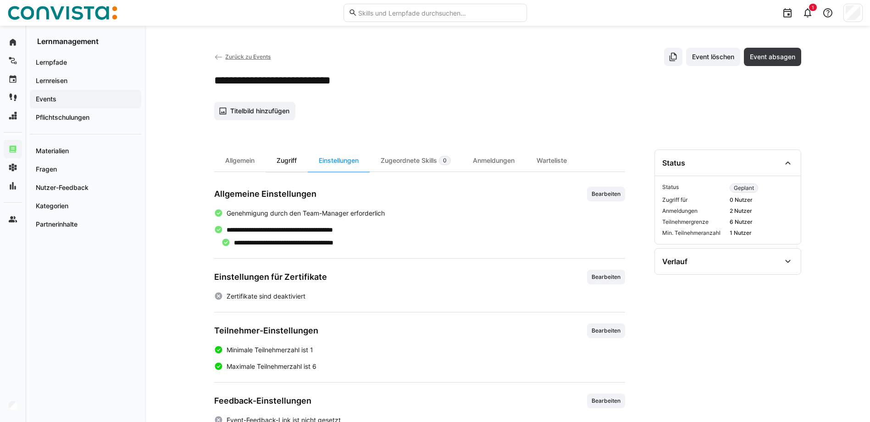
click at [285, 162] on div "Zugriff" at bounding box center [287, 160] width 42 height 22
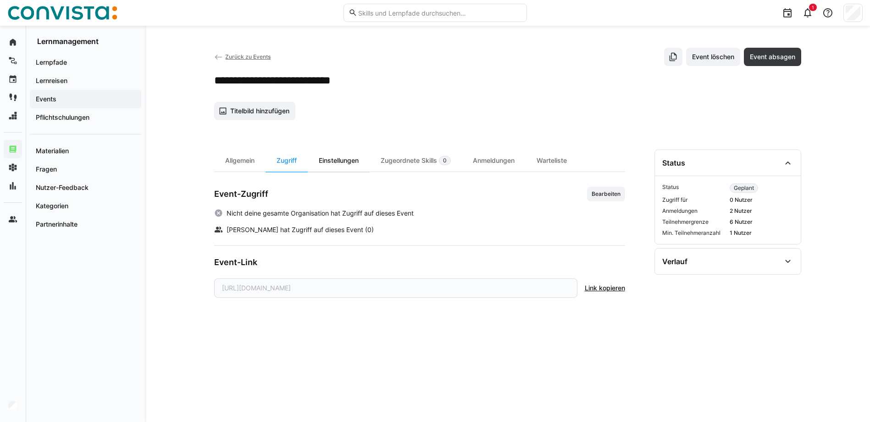
click at [331, 161] on div "Einstellungen" at bounding box center [339, 160] width 62 height 22
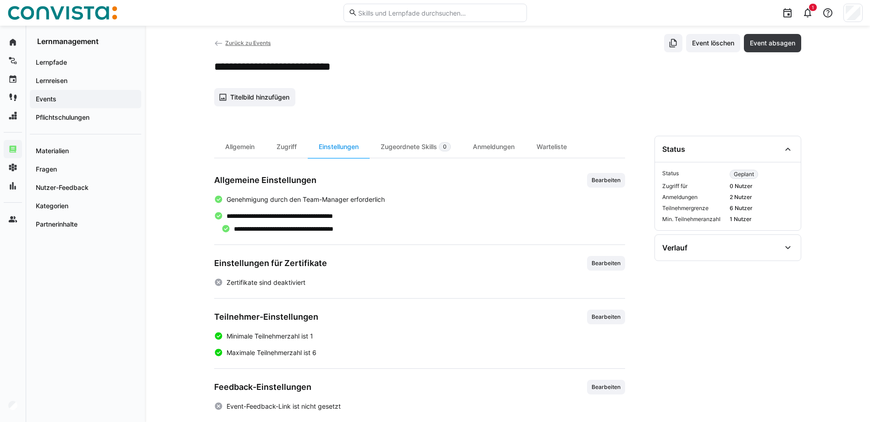
scroll to position [25, 0]
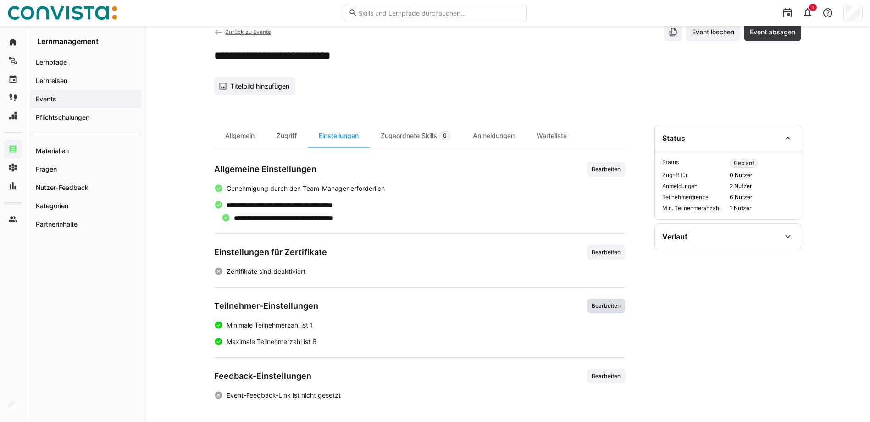
click at [592, 299] on span "Bearbeiten" at bounding box center [606, 306] width 38 height 15
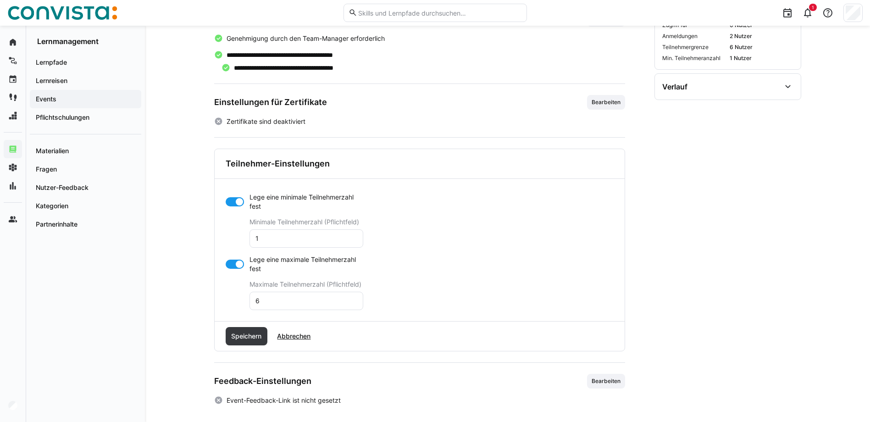
scroll to position [180, 0]
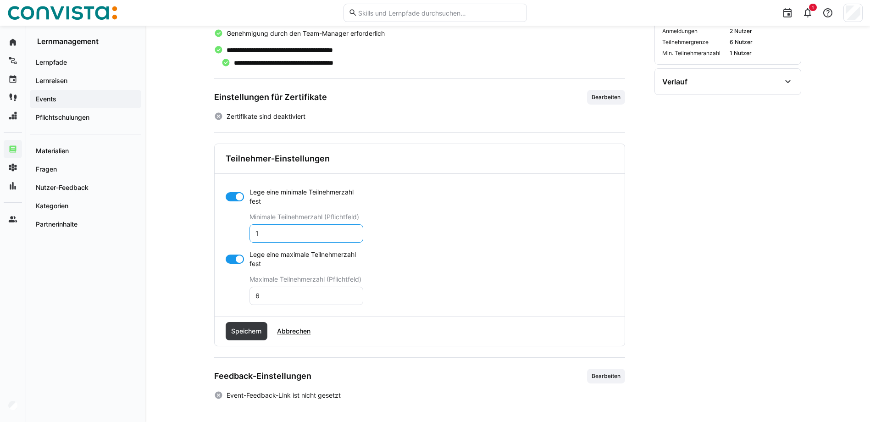
drag, startPoint x: 265, startPoint y: 236, endPoint x: 258, endPoint y: 236, distance: 6.9
click at [258, 236] on input "1" at bounding box center [307, 233] width 104 height 8
click at [230, 201] on app-toggle "Lege eine minimale Teilnehmerzahl fest" at bounding box center [295, 197] width 138 height 18
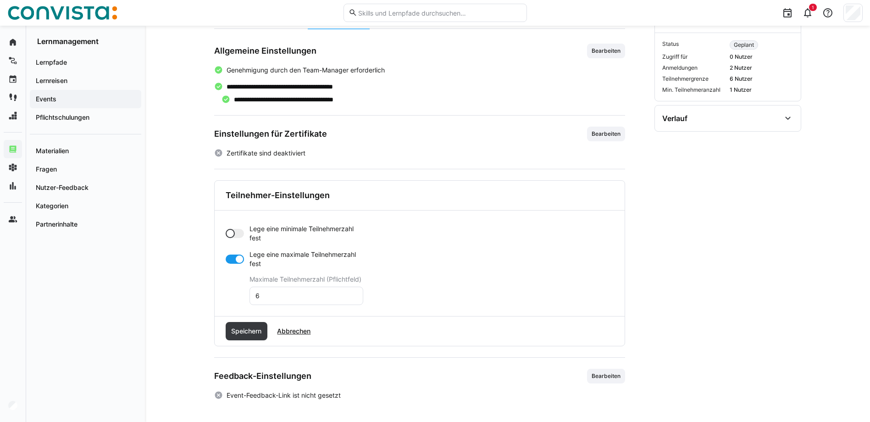
click at [265, 293] on input "6" at bounding box center [307, 296] width 104 height 8
drag, startPoint x: 259, startPoint y: 297, endPoint x: 248, endPoint y: 299, distance: 11.6
click at [248, 299] on app-toggle-and-input "Lege eine maximale Teilnehmerzahl fest Maximale Teilnehmerzahl (Pflichtfeld) 6" at bounding box center [295, 277] width 138 height 55
type input "0"
click at [252, 330] on div "Speichern Abbrechen" at bounding box center [420, 330] width 410 height 29
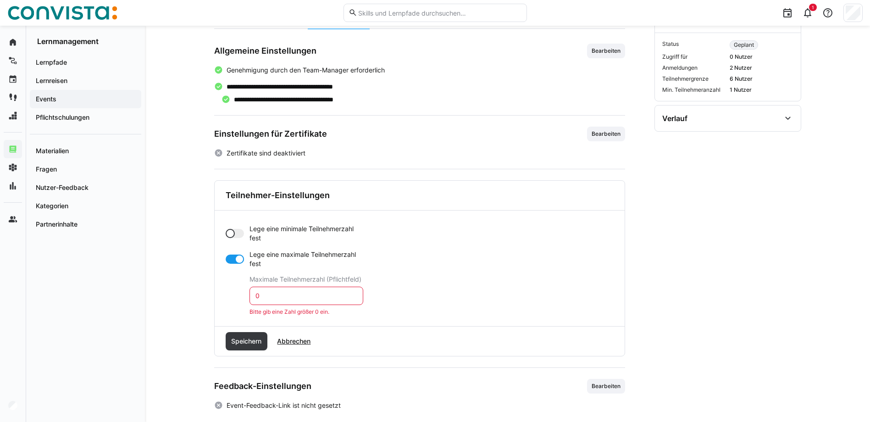
click at [266, 299] on input "0" at bounding box center [307, 296] width 104 height 8
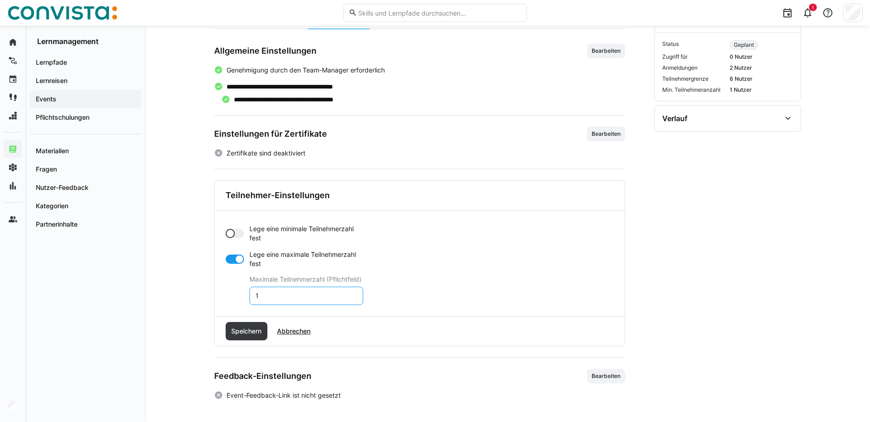
drag, startPoint x: 299, startPoint y: 299, endPoint x: 236, endPoint y: 299, distance: 62.8
click at [236, 299] on app-toggle-and-input "Lege eine maximale Teilnehmerzahl fest Maximale Teilnehmerzahl (Pflichtfeld) 1" at bounding box center [295, 277] width 138 height 55
click at [271, 298] on input "1" at bounding box center [307, 296] width 104 height 8
type input "1"
click at [349, 322] on div "Speichern Abbrechen" at bounding box center [420, 330] width 410 height 29
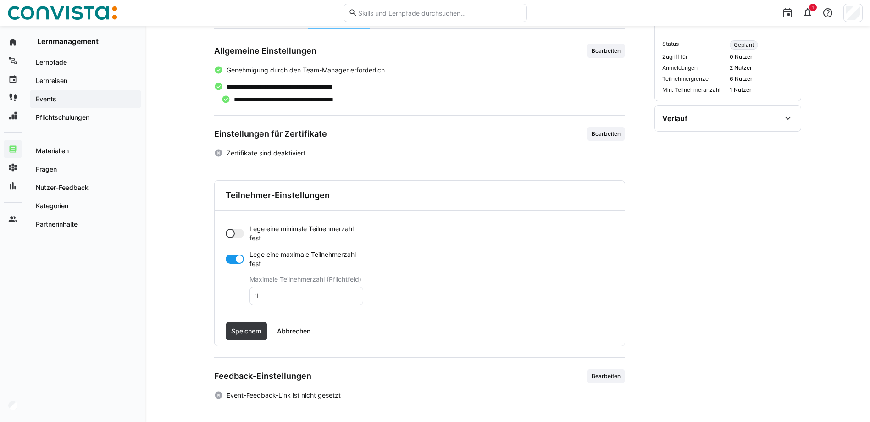
click at [277, 300] on eds-input "1" at bounding box center [306, 296] width 114 height 18
click at [279, 298] on input "1" at bounding box center [307, 296] width 104 height 8
click at [333, 316] on hr at bounding box center [420, 316] width 410 height 0
